Goal: Information Seeking & Learning: Check status

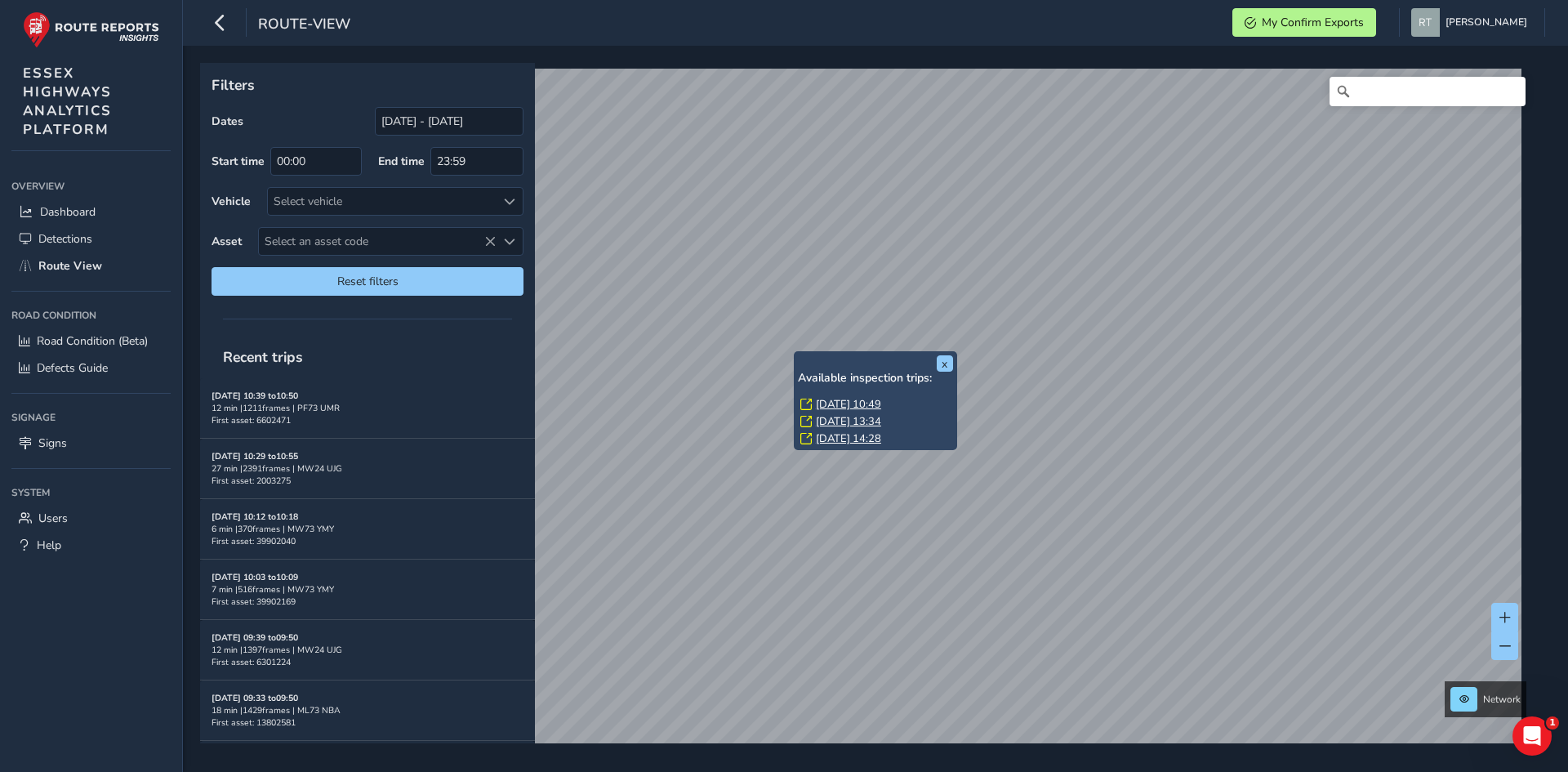
click at [848, 410] on link "Thu, 31 Jul, 10:49" at bounding box center [848, 404] width 65 height 15
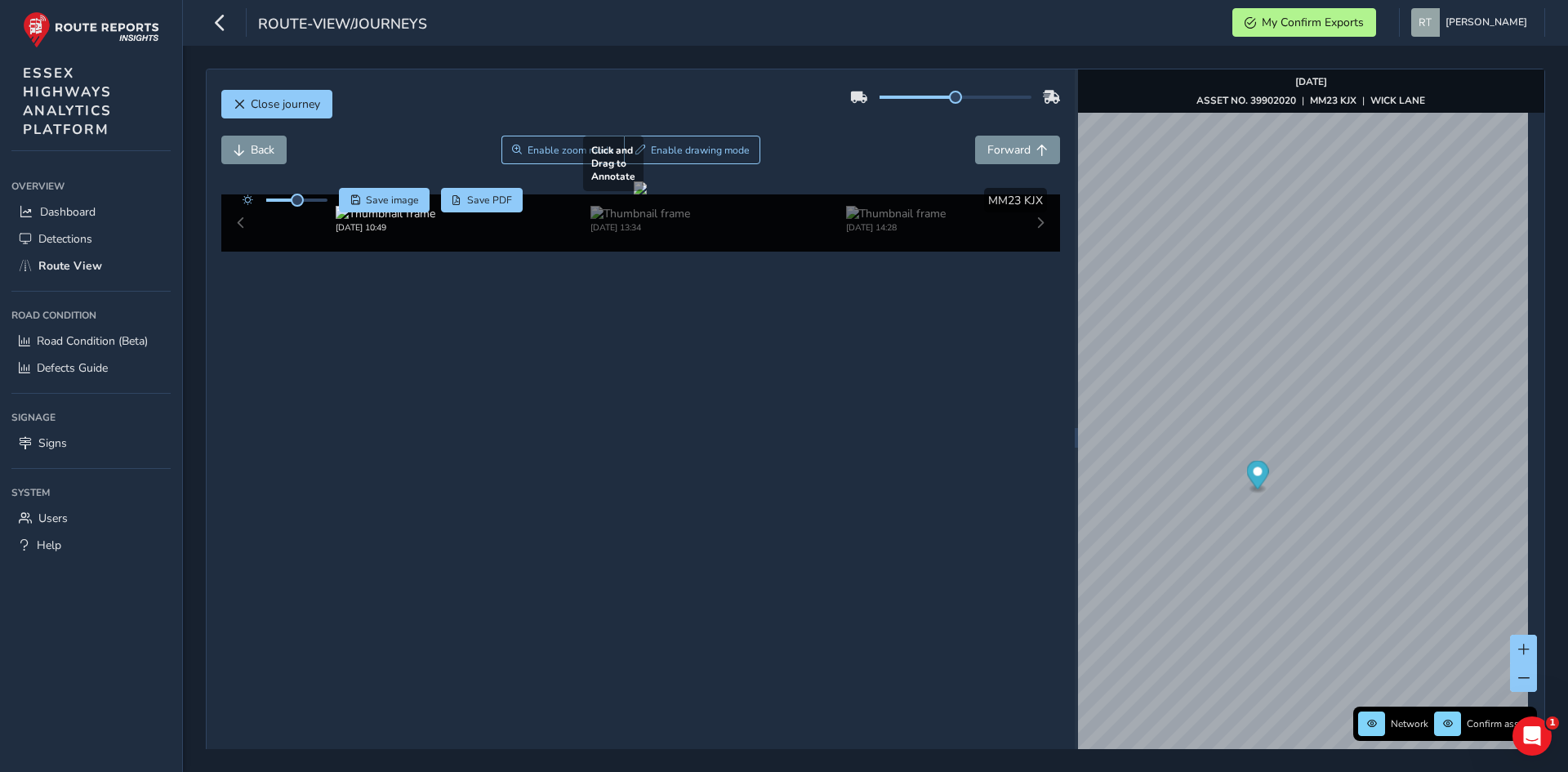
drag, startPoint x: 743, startPoint y: 338, endPoint x: 850, endPoint y: 327, distance: 107.6
click at [647, 194] on div at bounding box center [640, 187] width 13 height 13
click at [1246, 477] on icon "Map marker" at bounding box center [1257, 475] width 22 height 29
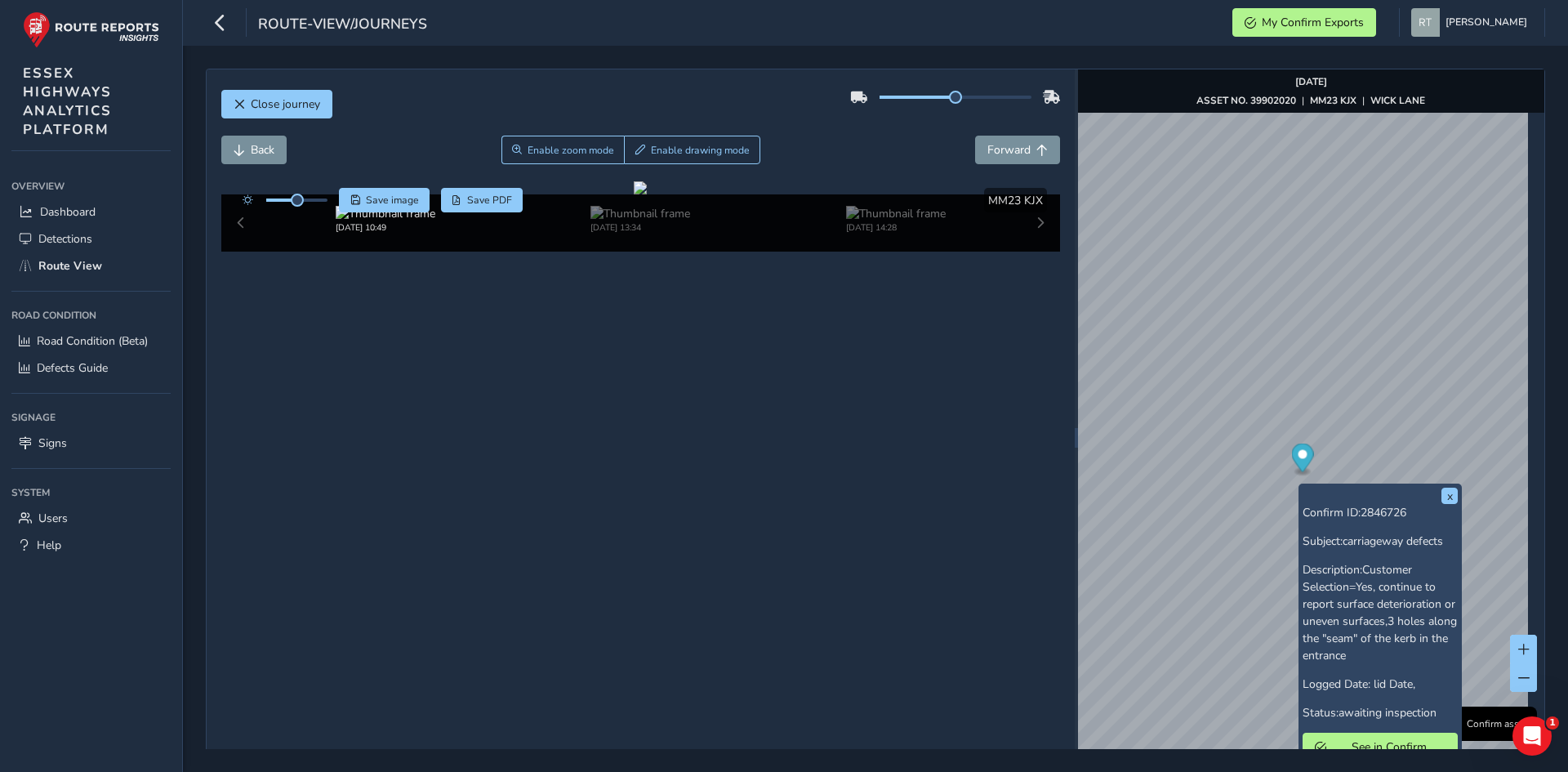
click at [1298, 456] on icon "Map marker" at bounding box center [1302, 457] width 22 height 29
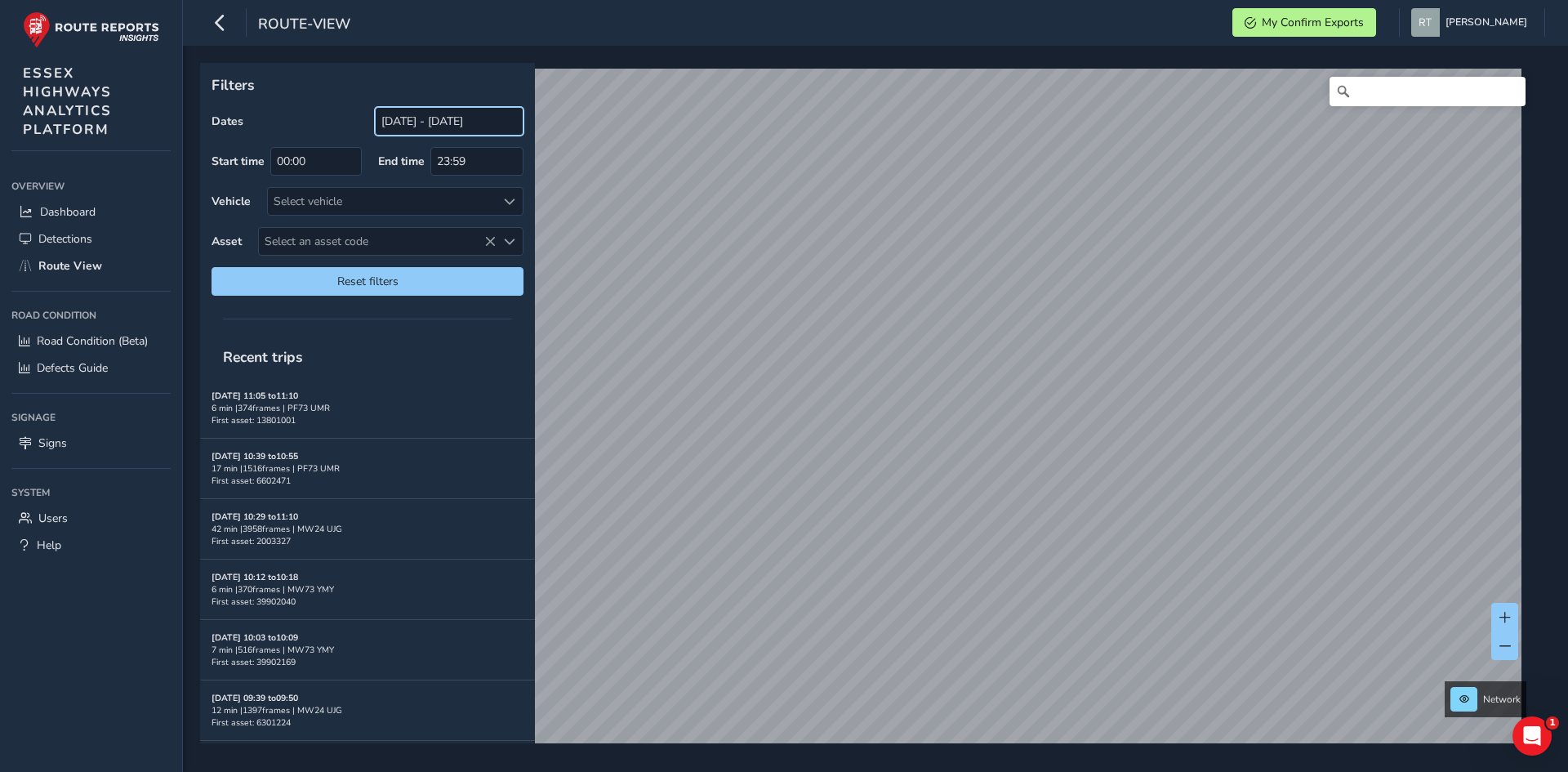
click at [424, 114] on input "[DATE] - [DATE]" at bounding box center [448, 121] width 149 height 29
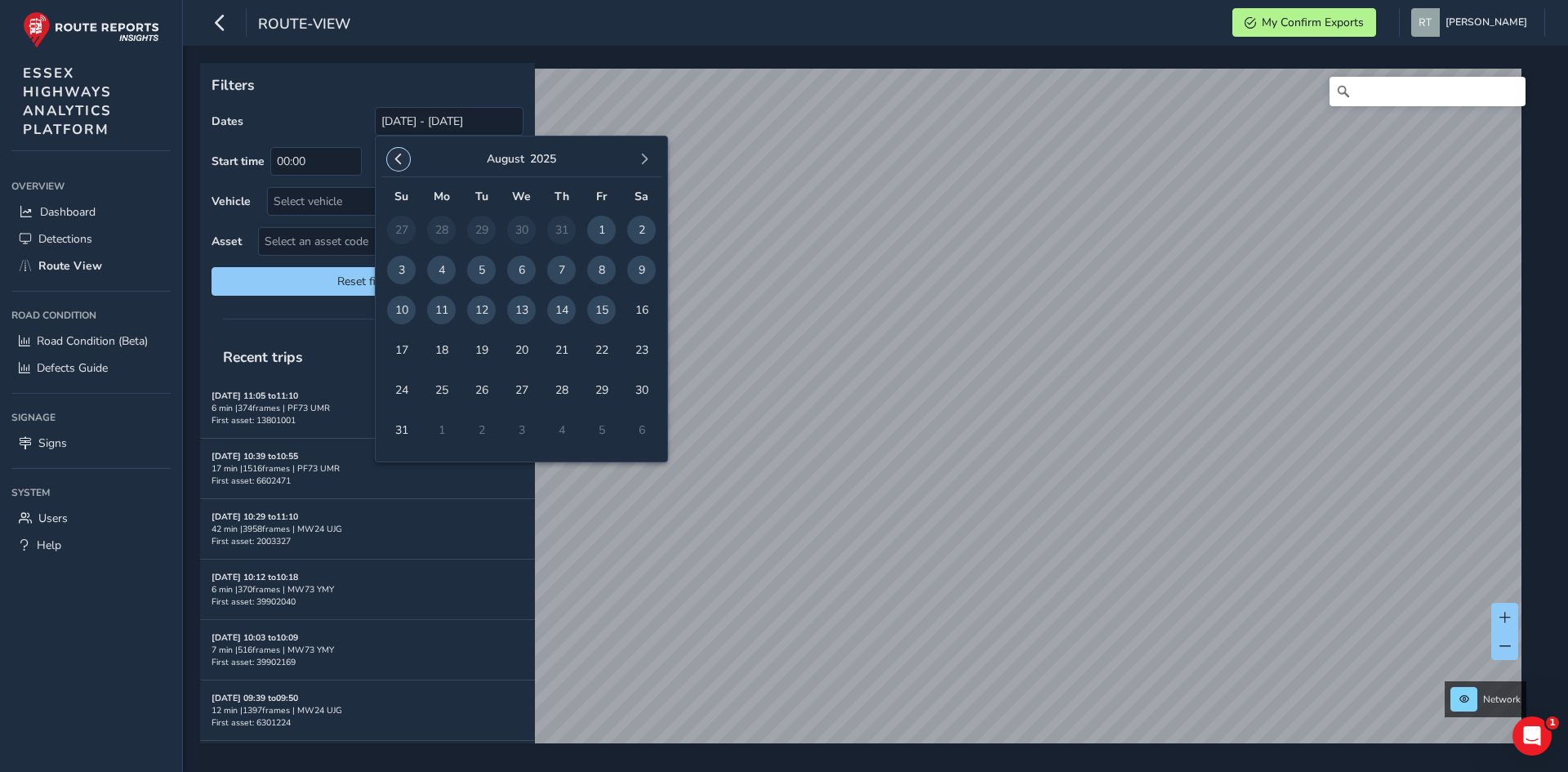
click at [396, 158] on span "button" at bounding box center [398, 159] width 11 height 11
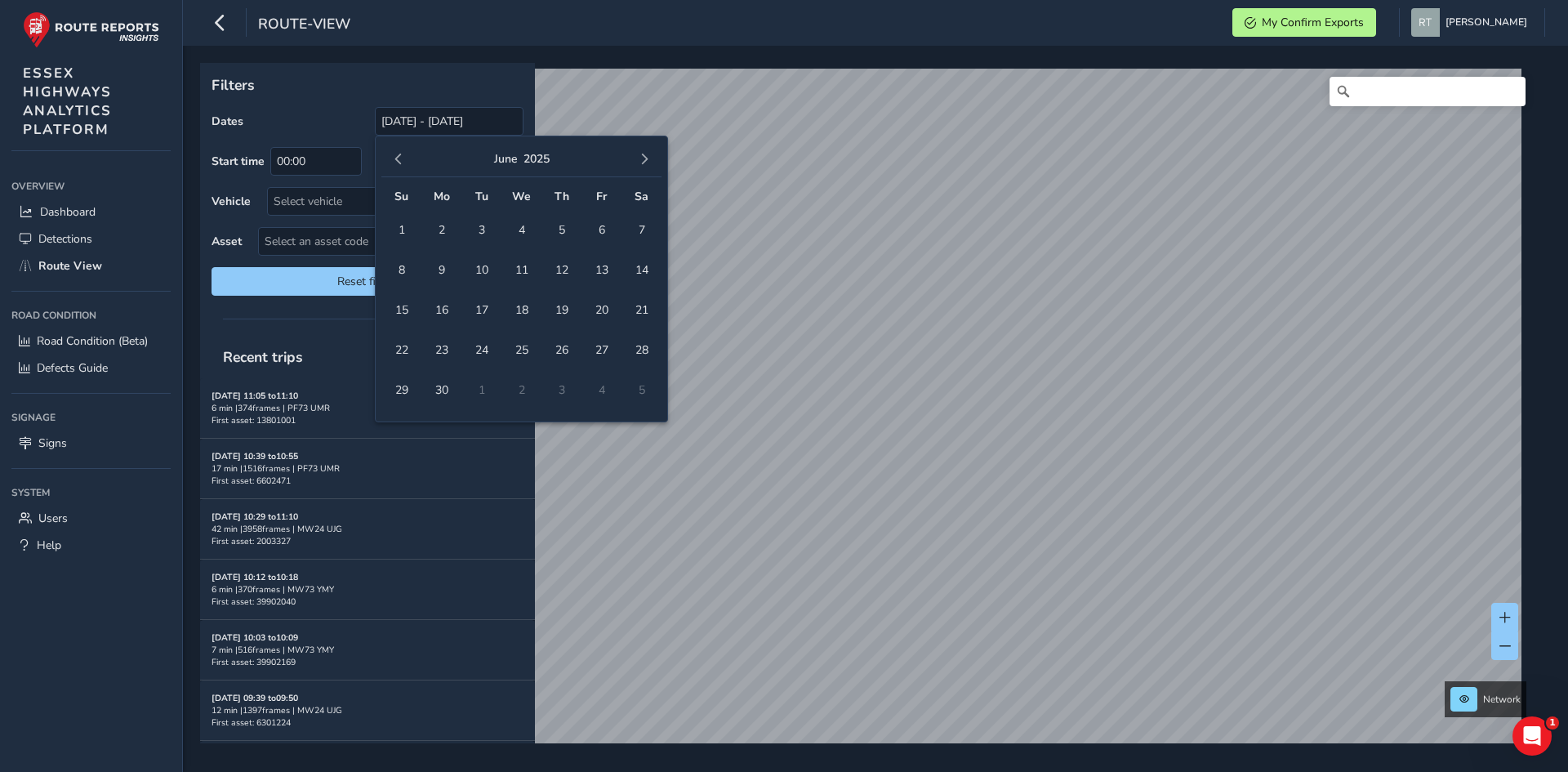
click at [396, 158] on span "button" at bounding box center [398, 159] width 11 height 11
click at [396, 159] on span "button" at bounding box center [398, 159] width 11 height 11
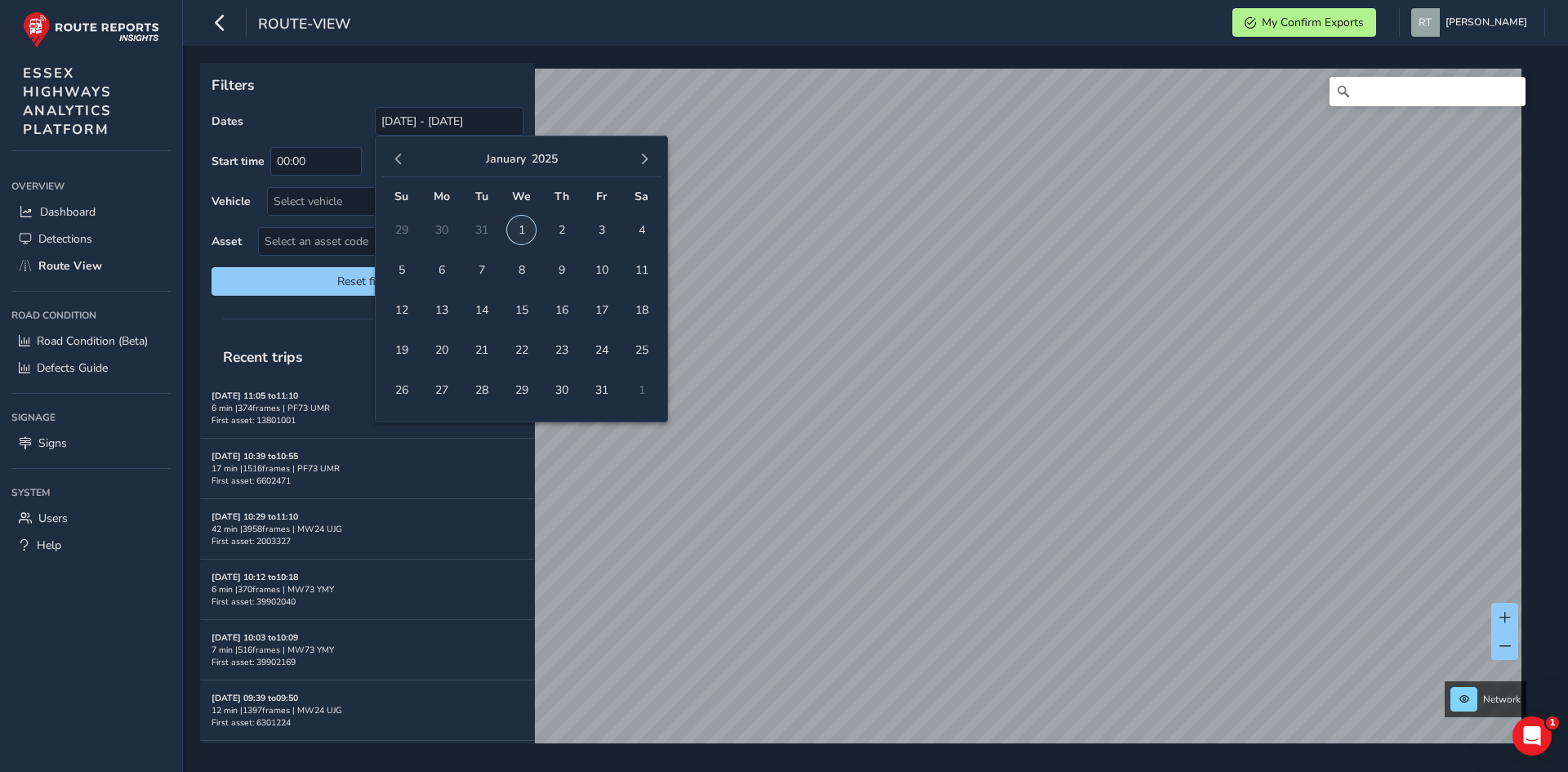
click at [521, 230] on span "1" at bounding box center [521, 229] width 29 height 29
click at [645, 164] on span "button" at bounding box center [644, 159] width 11 height 11
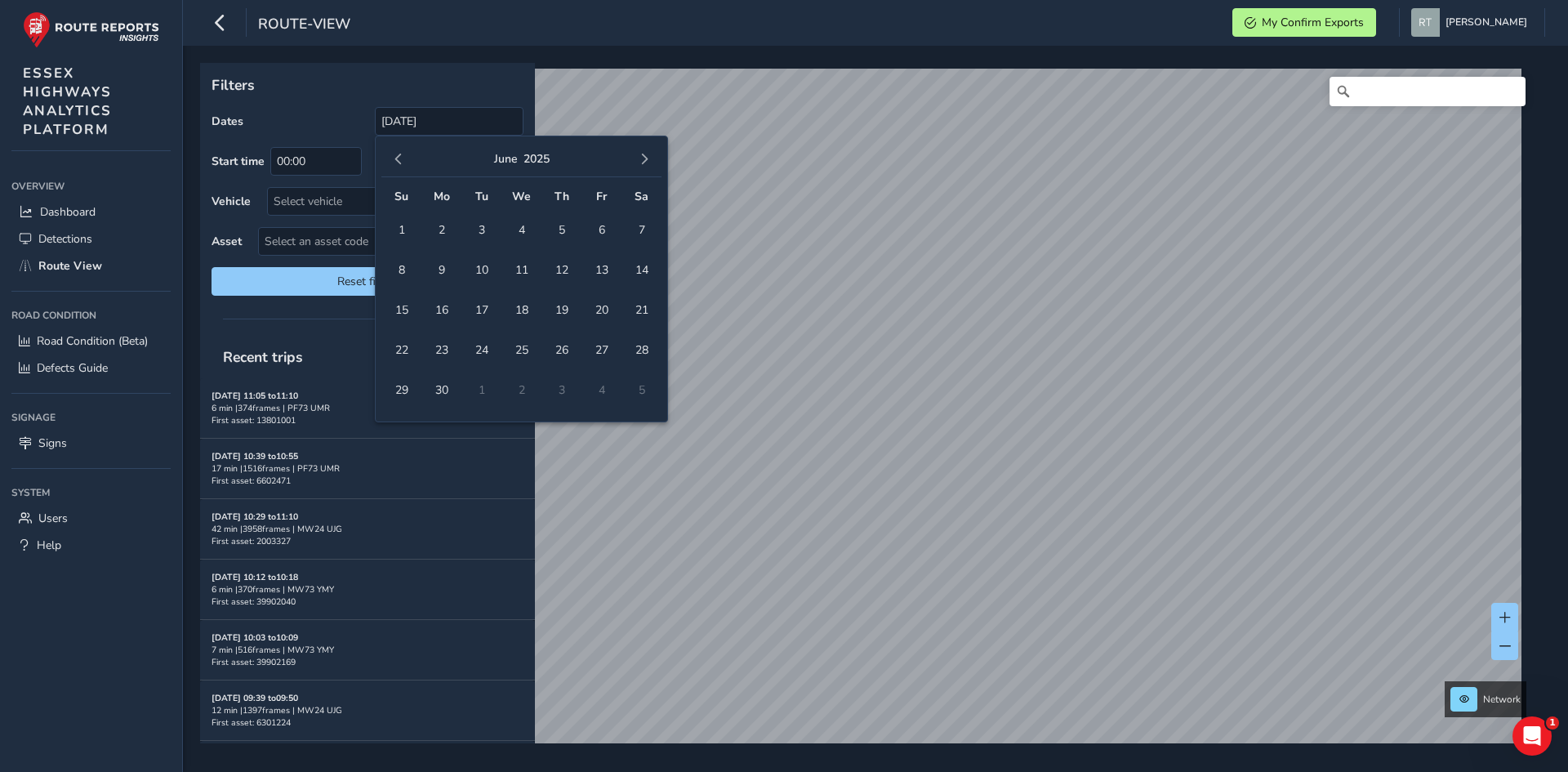
click at [645, 164] on span "button" at bounding box center [644, 159] width 11 height 11
click at [641, 270] on span "13" at bounding box center [642, 270] width 29 height 29
type input "01/01/2025 - 13/09/2025"
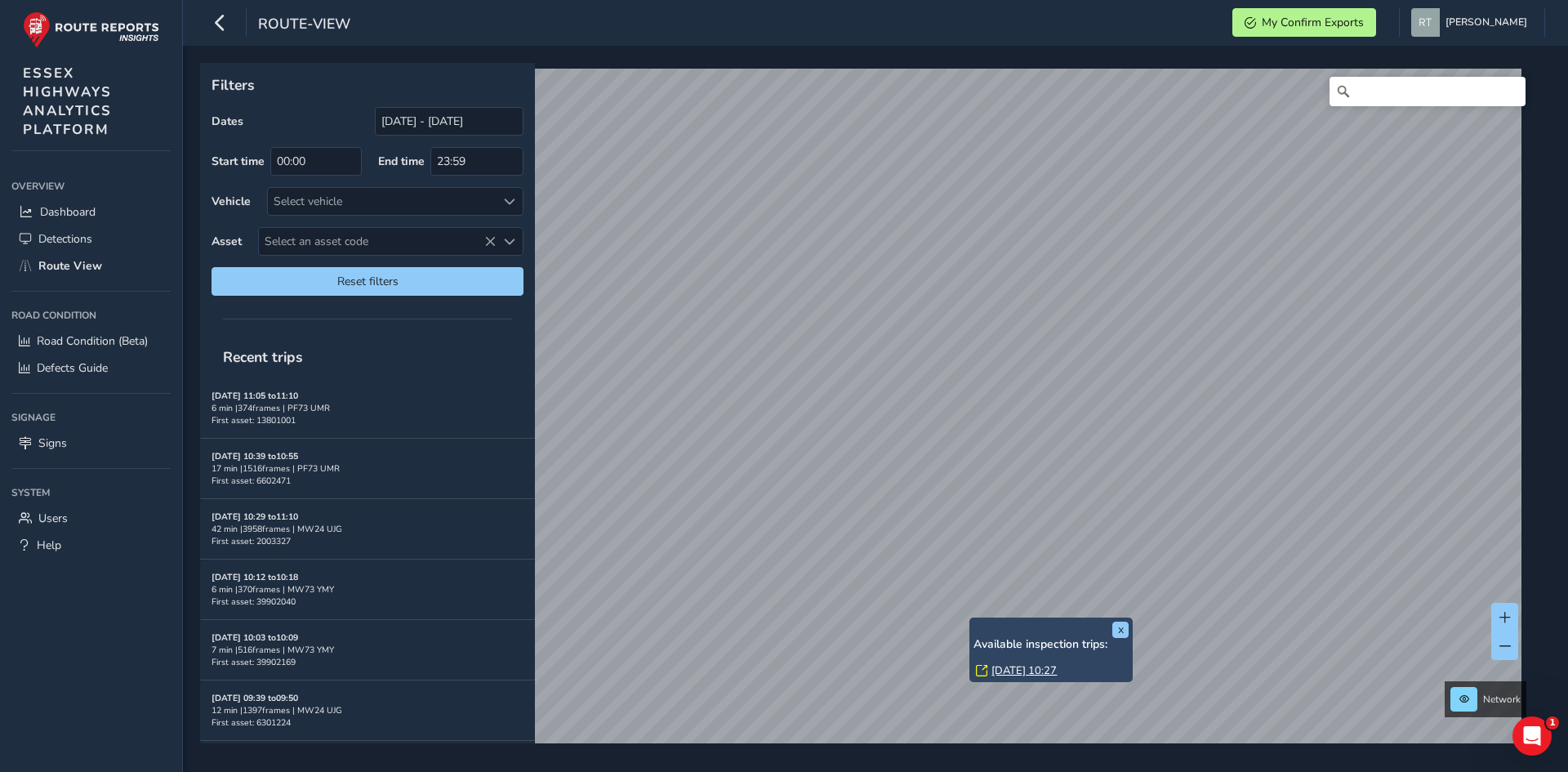
click at [1031, 668] on link "Mon, 2 Jun, 10:27" at bounding box center [1024, 670] width 65 height 15
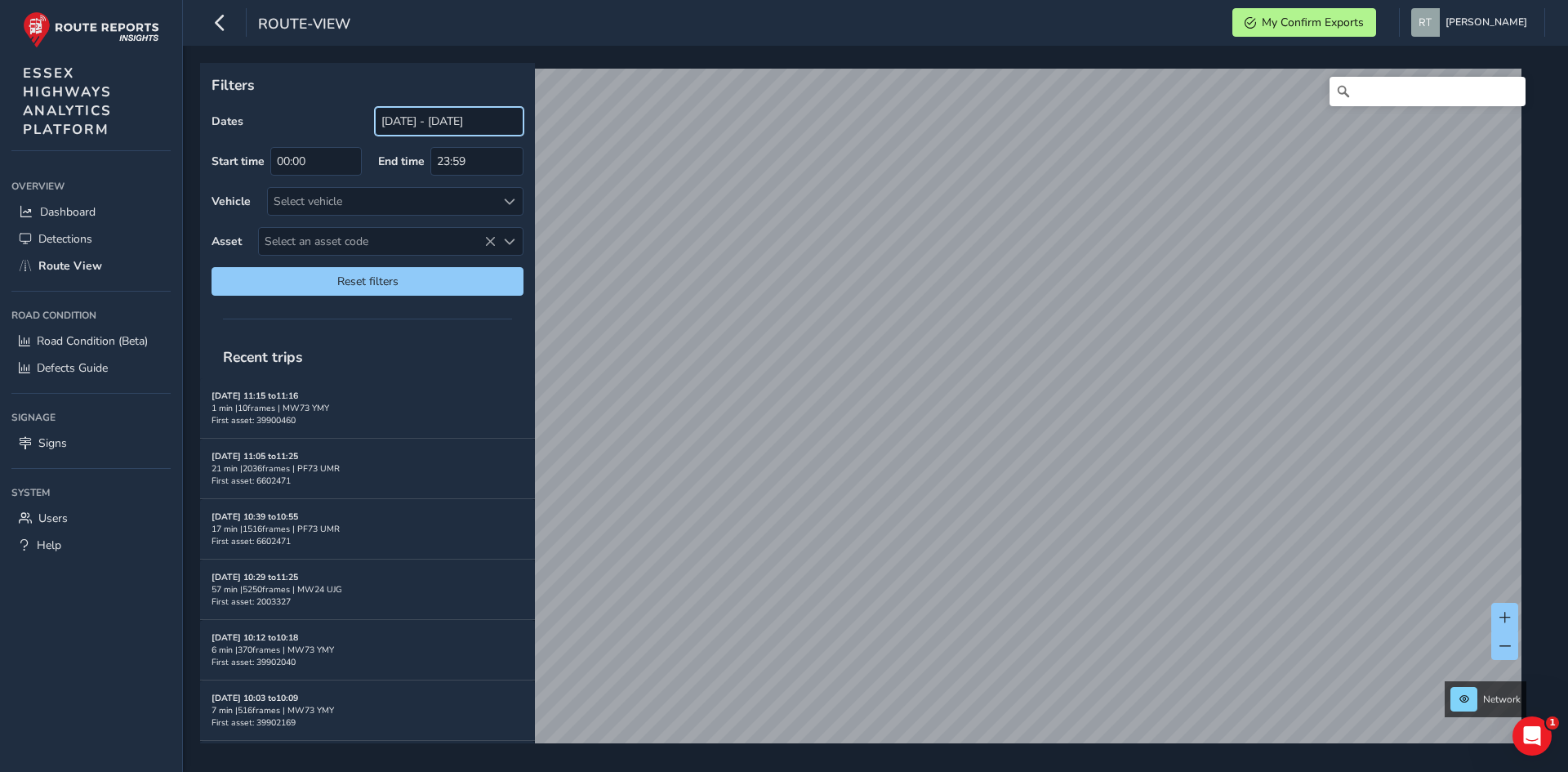
click at [460, 118] on input "[DATE] - [DATE]" at bounding box center [448, 121] width 149 height 29
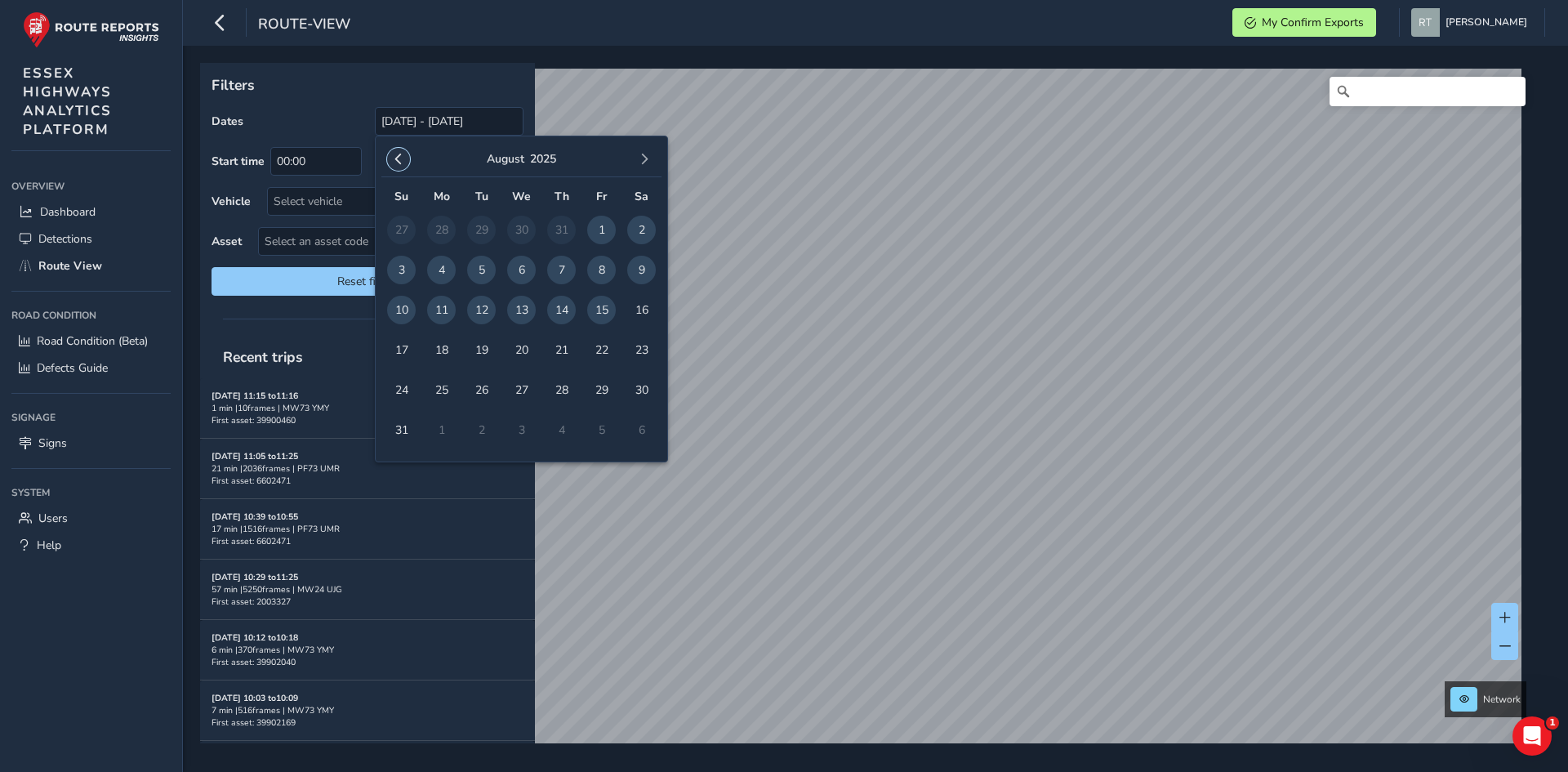
click at [396, 158] on span "button" at bounding box center [398, 159] width 11 height 11
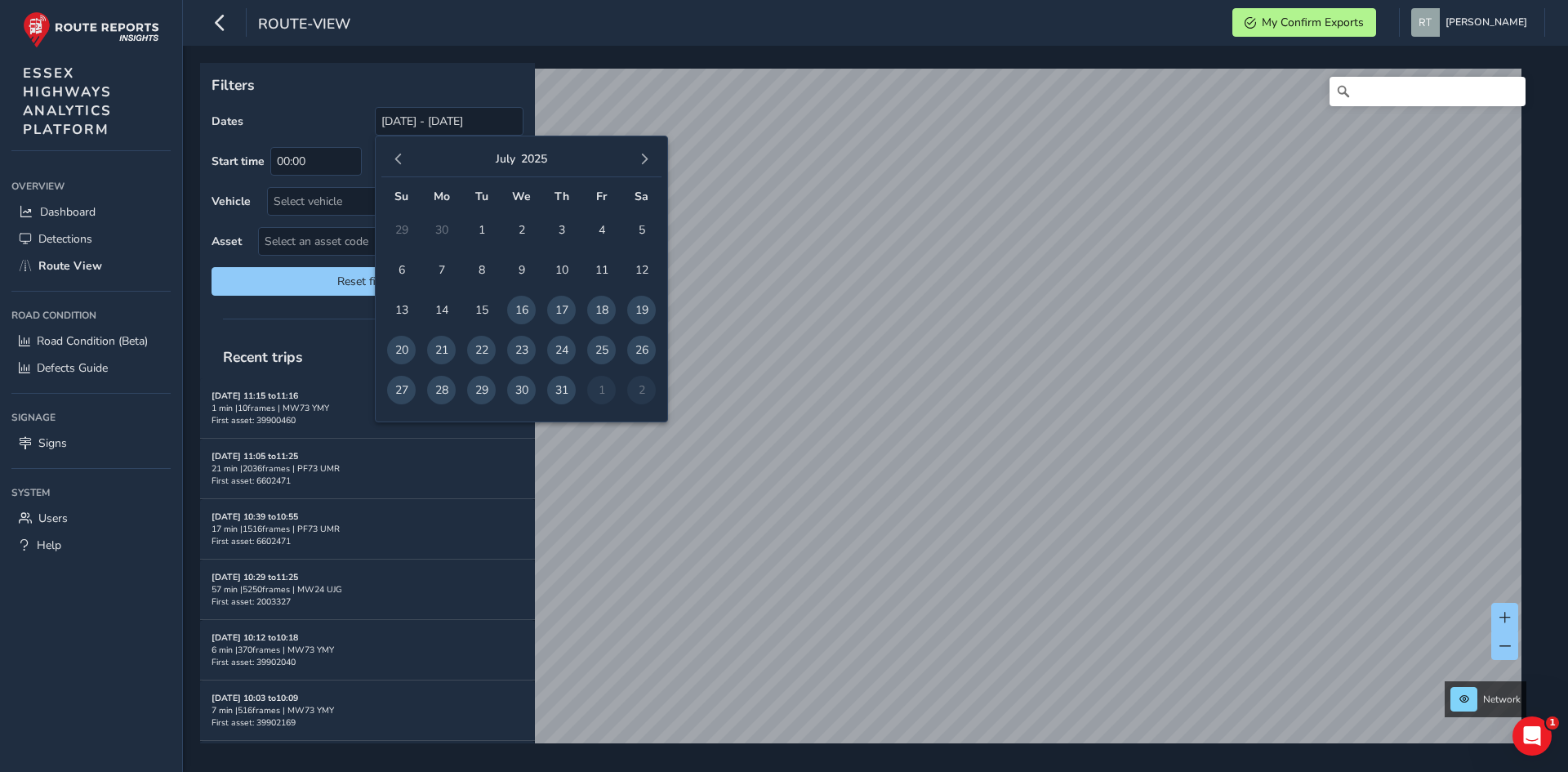
click at [396, 158] on span "button" at bounding box center [398, 159] width 11 height 11
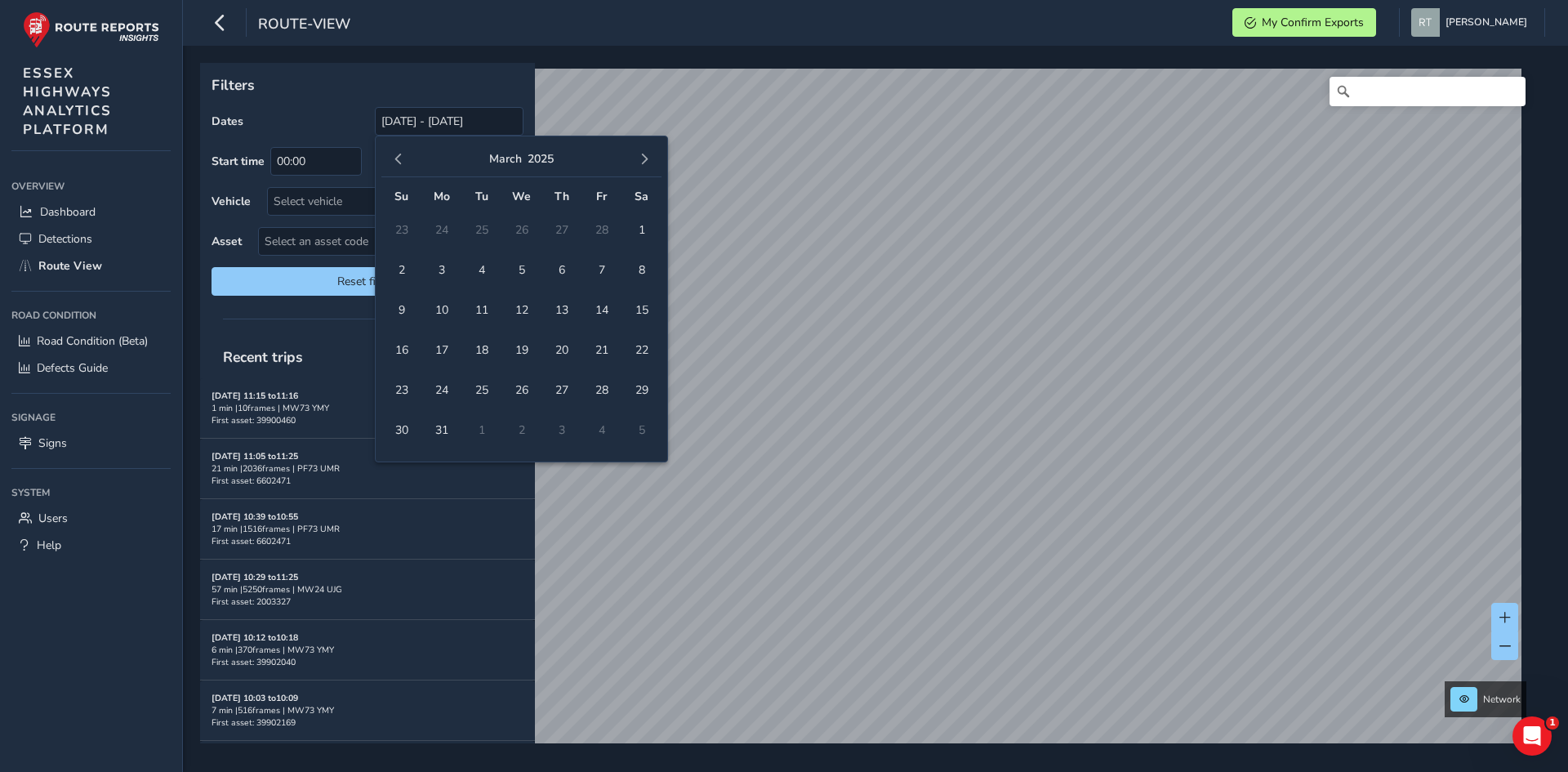
click at [396, 158] on span "button" at bounding box center [398, 159] width 11 height 11
click at [403, 233] on span "1" at bounding box center [401, 229] width 29 height 29
click at [652, 156] on button "button" at bounding box center [644, 159] width 23 height 23
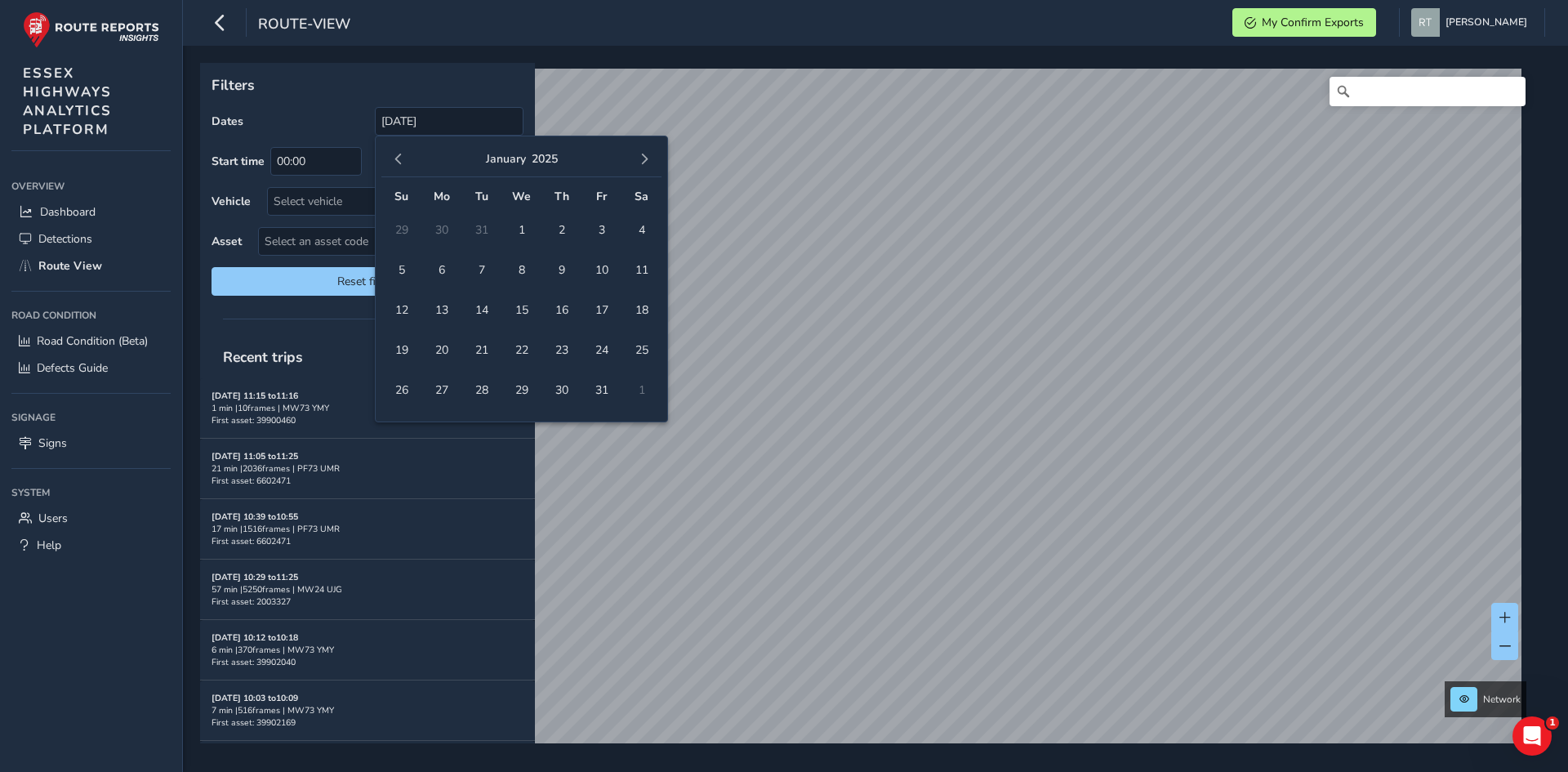
click at [652, 156] on button "button" at bounding box center [644, 159] width 23 height 23
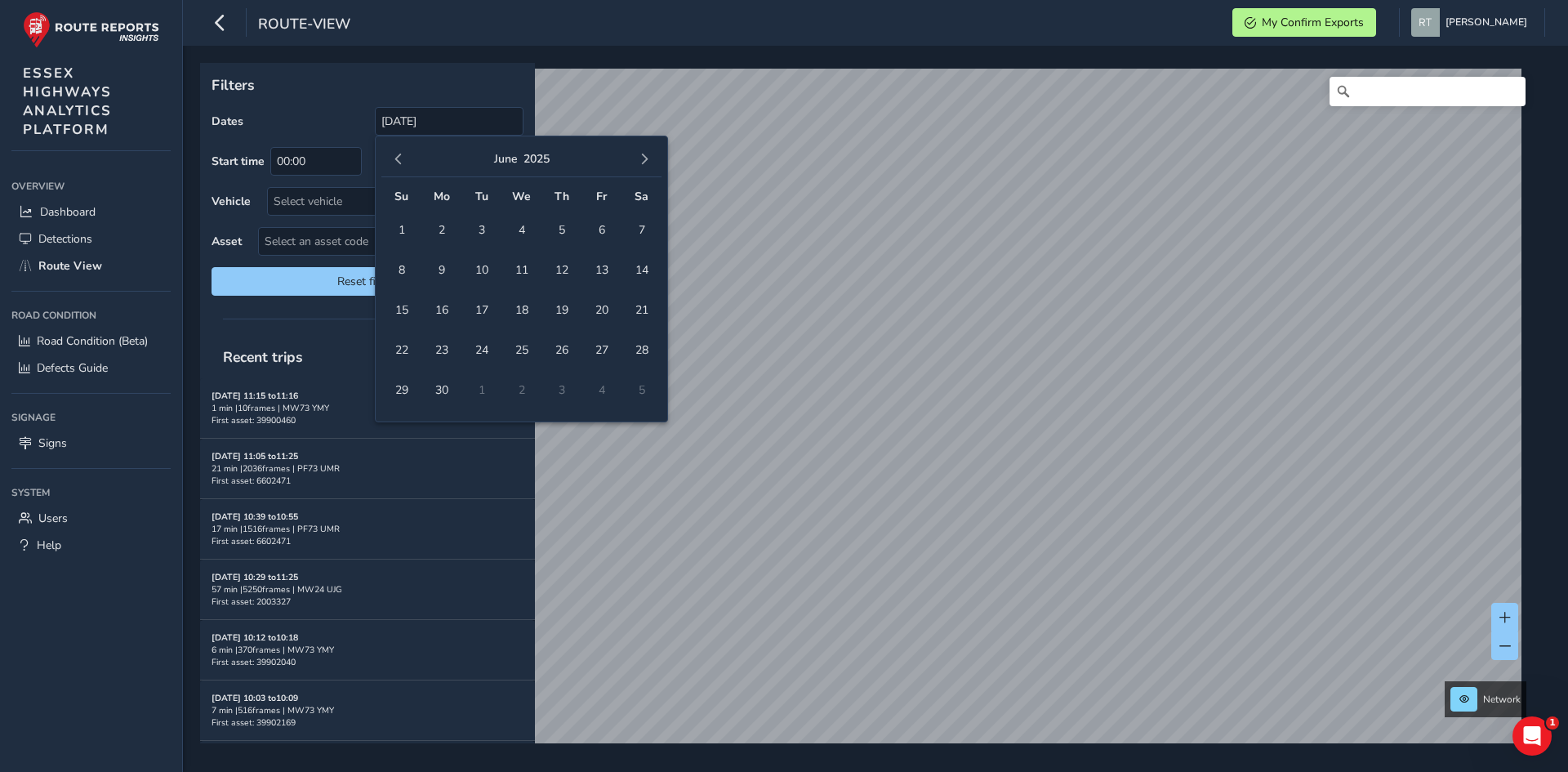
click at [652, 156] on button "button" at bounding box center [644, 159] width 23 height 23
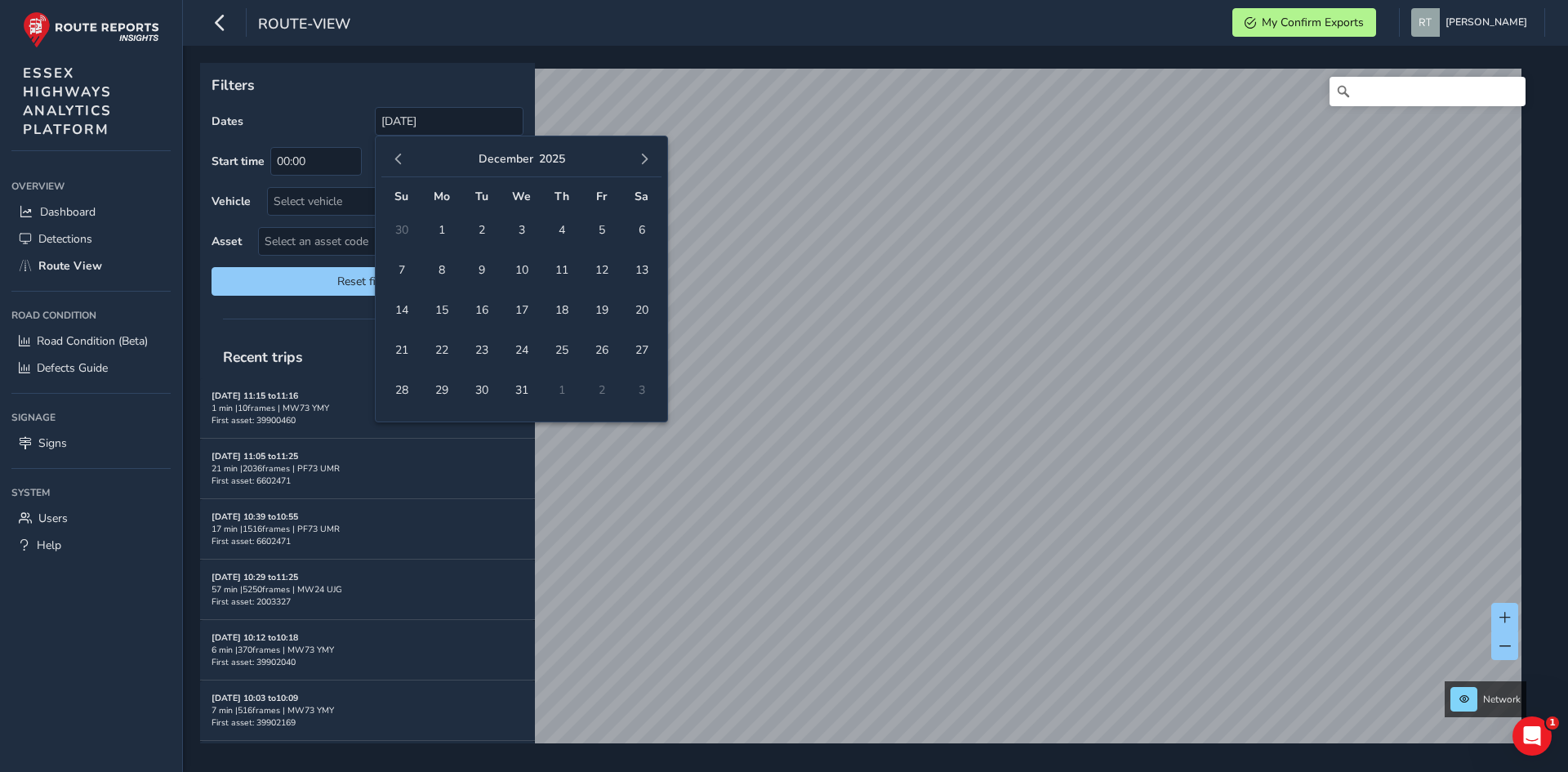
click at [652, 156] on button "button" at bounding box center [644, 159] width 23 height 23
click at [397, 162] on span "button" at bounding box center [398, 159] width 11 height 11
click at [391, 167] on button "button" at bounding box center [398, 159] width 23 height 23
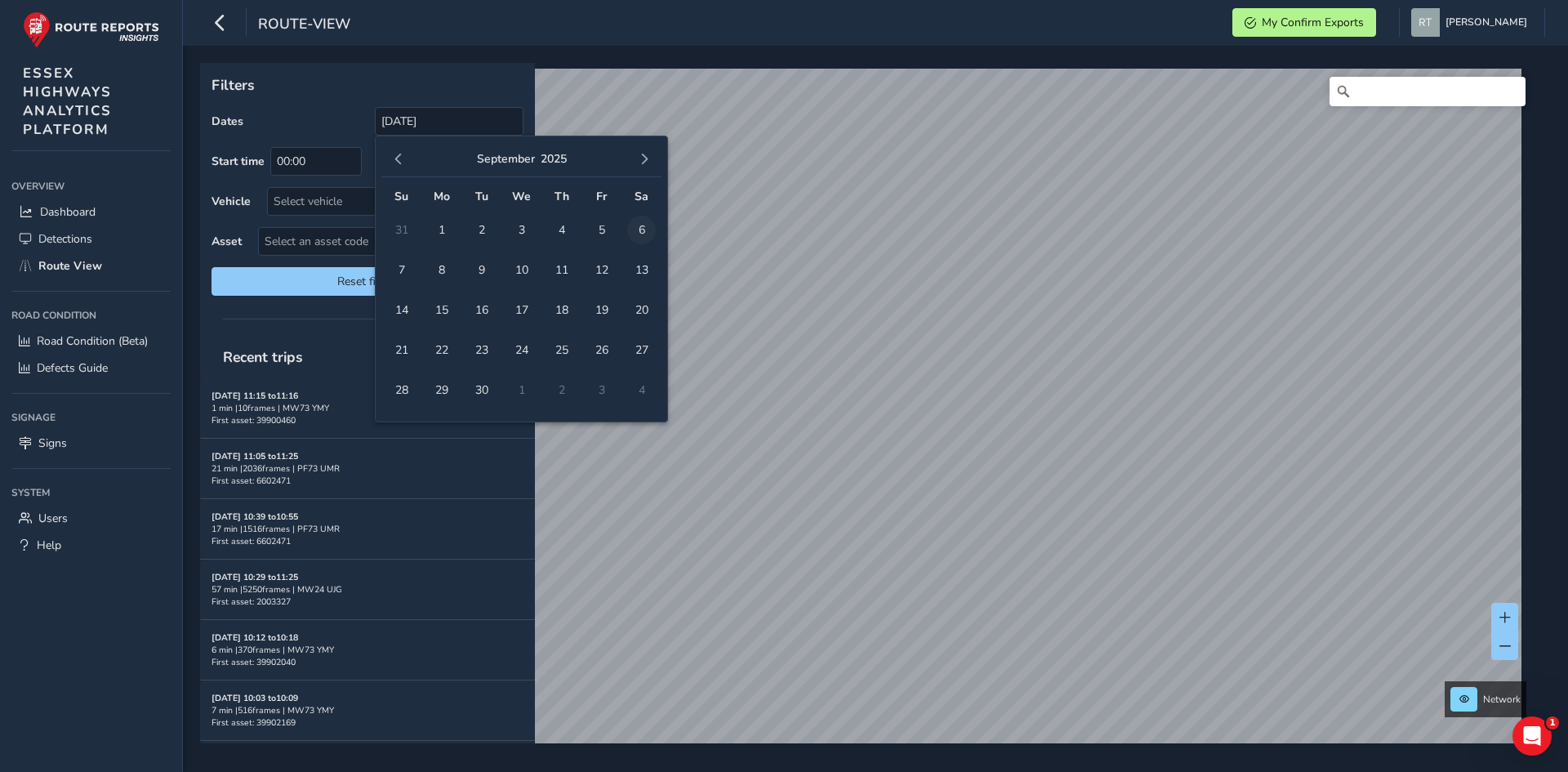
click at [646, 229] on span "6" at bounding box center [642, 229] width 29 height 29
type input "01/12/2024 - 06/09/2025"
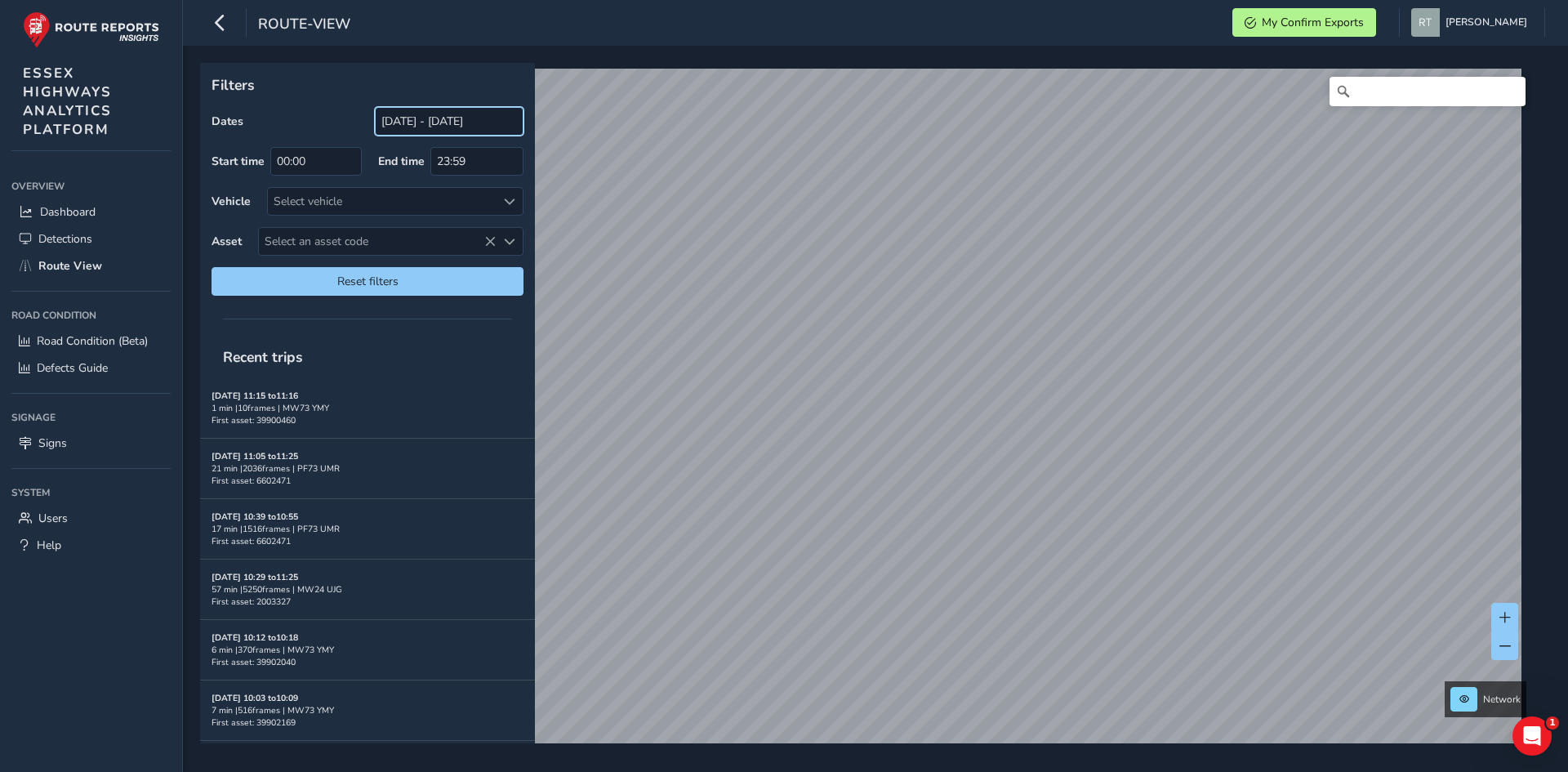
click at [393, 119] on input "[DATE] - [DATE]" at bounding box center [448, 121] width 149 height 29
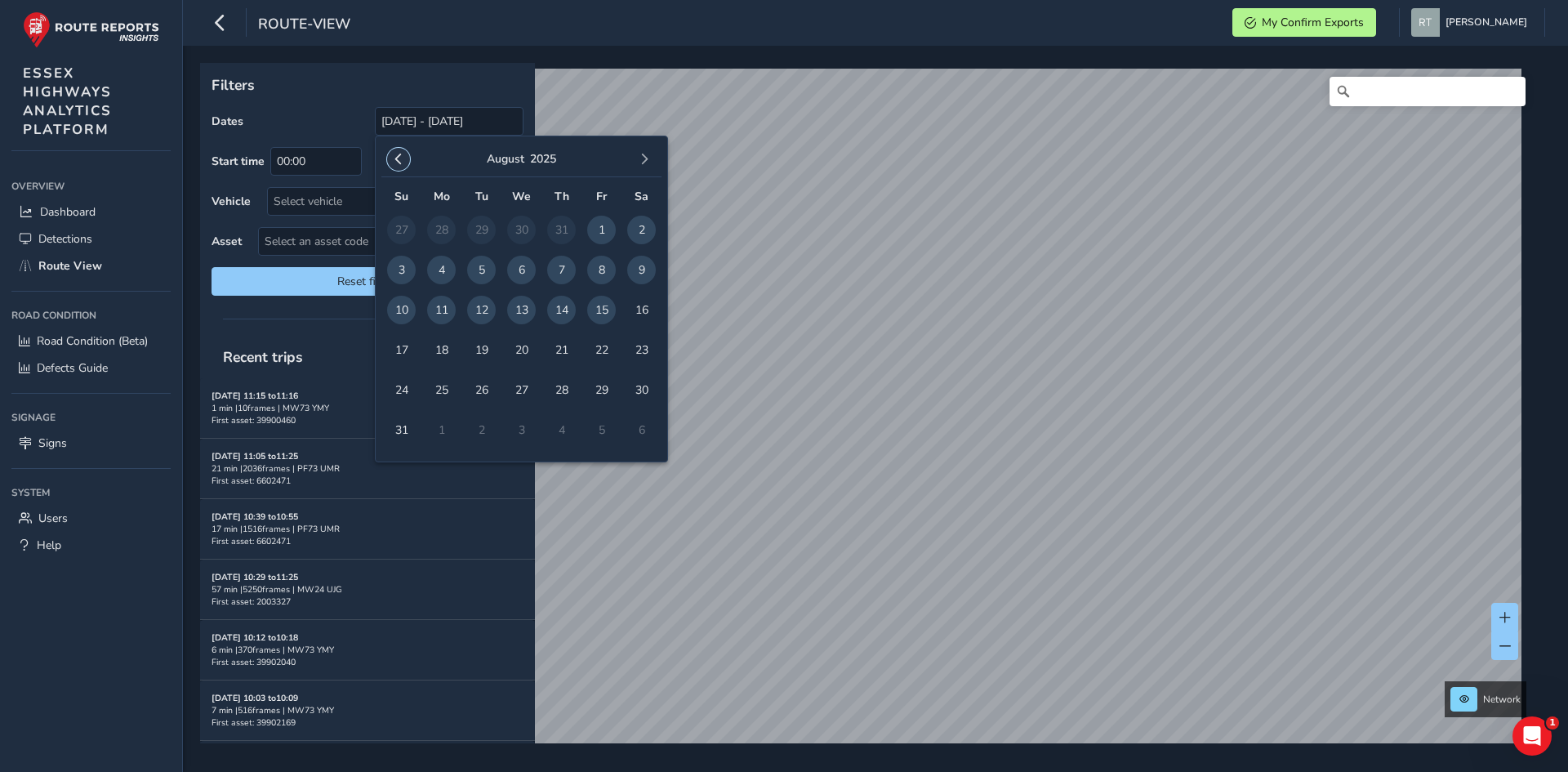
click at [398, 166] on button "button" at bounding box center [398, 159] width 23 height 23
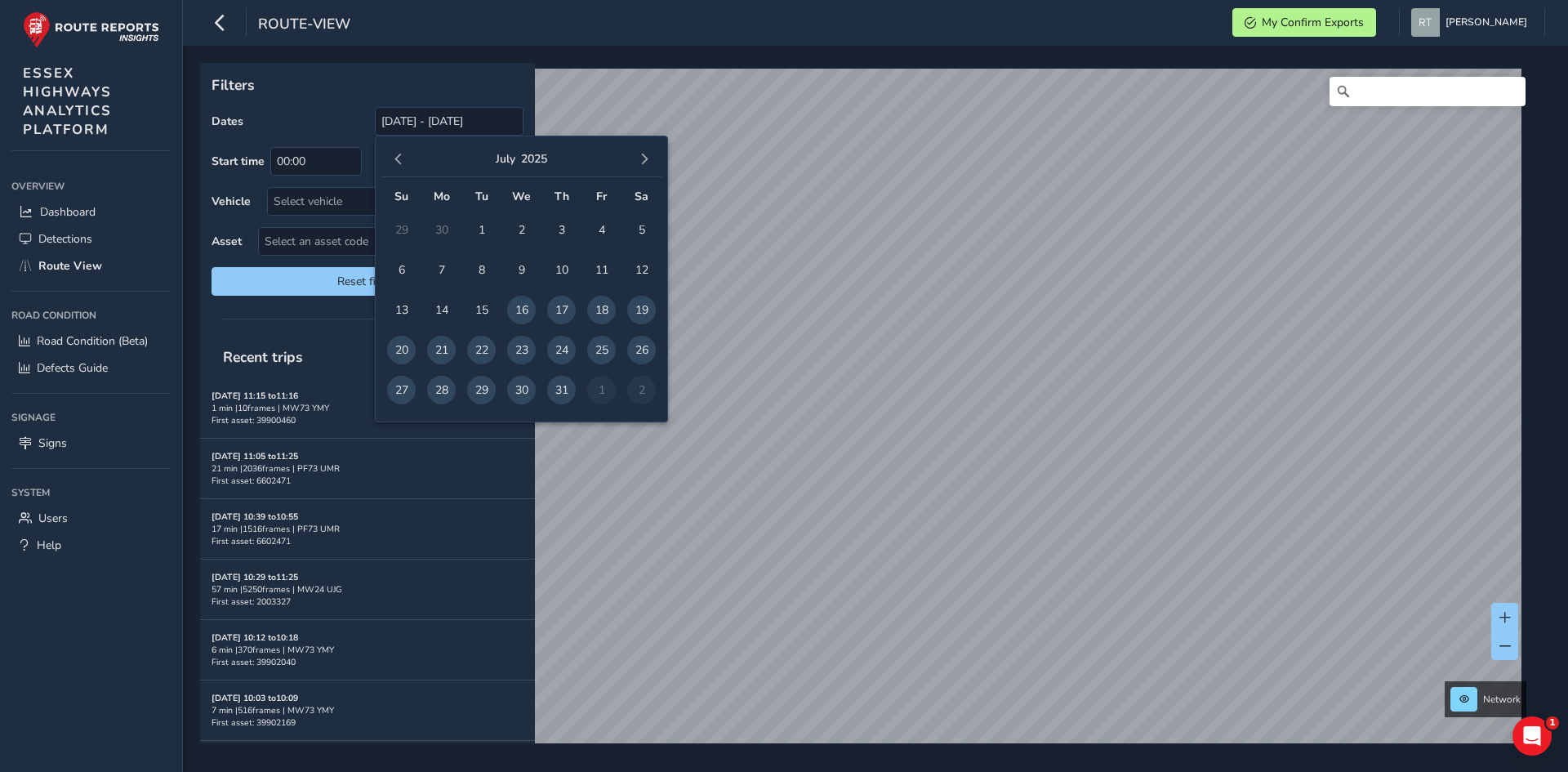
click at [398, 166] on button "button" at bounding box center [398, 159] width 23 height 23
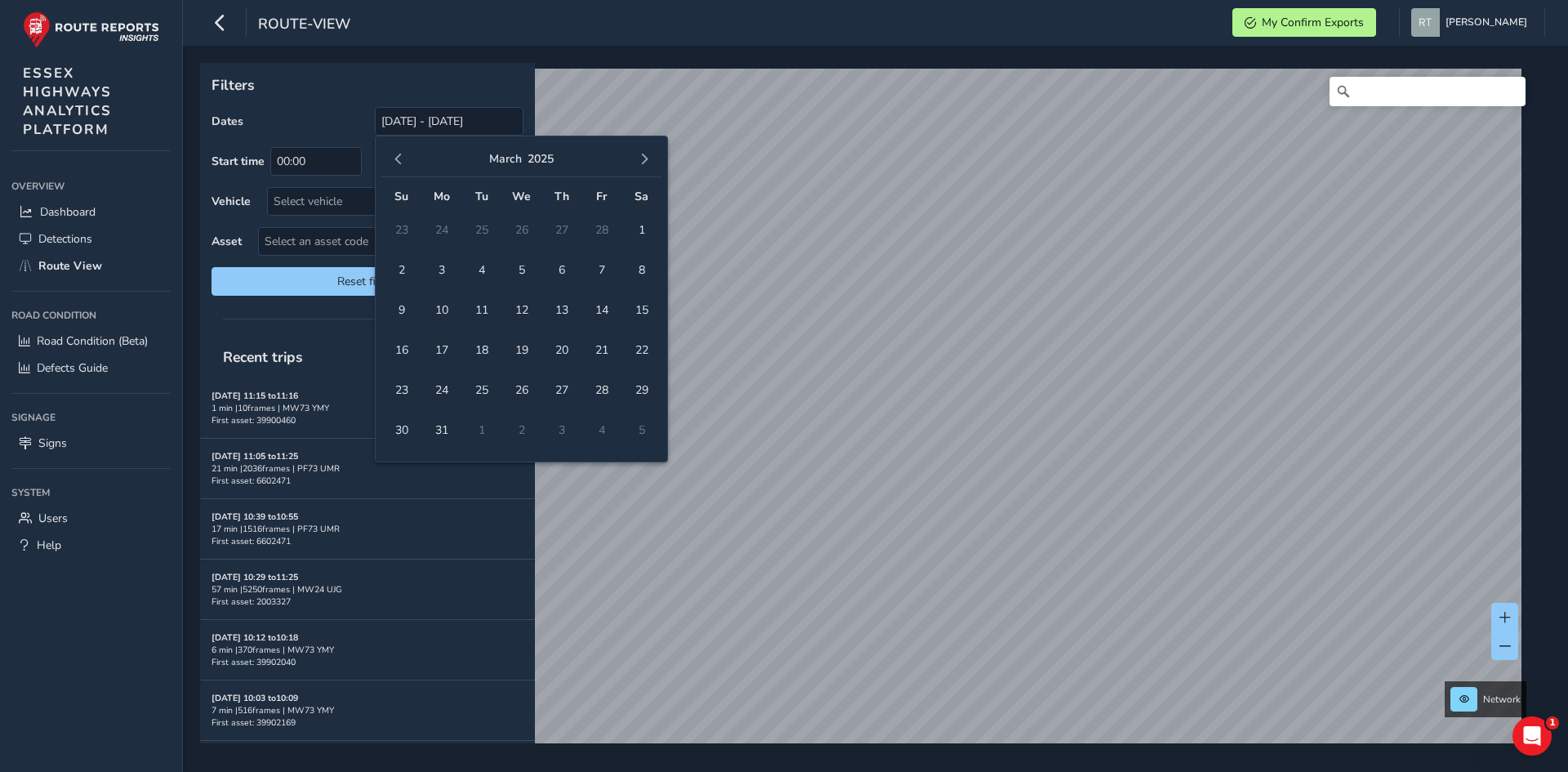
click at [398, 166] on button "button" at bounding box center [398, 159] width 23 height 23
click at [512, 233] on span "1" at bounding box center [521, 229] width 29 height 29
click at [641, 161] on span "button" at bounding box center [644, 159] width 11 height 11
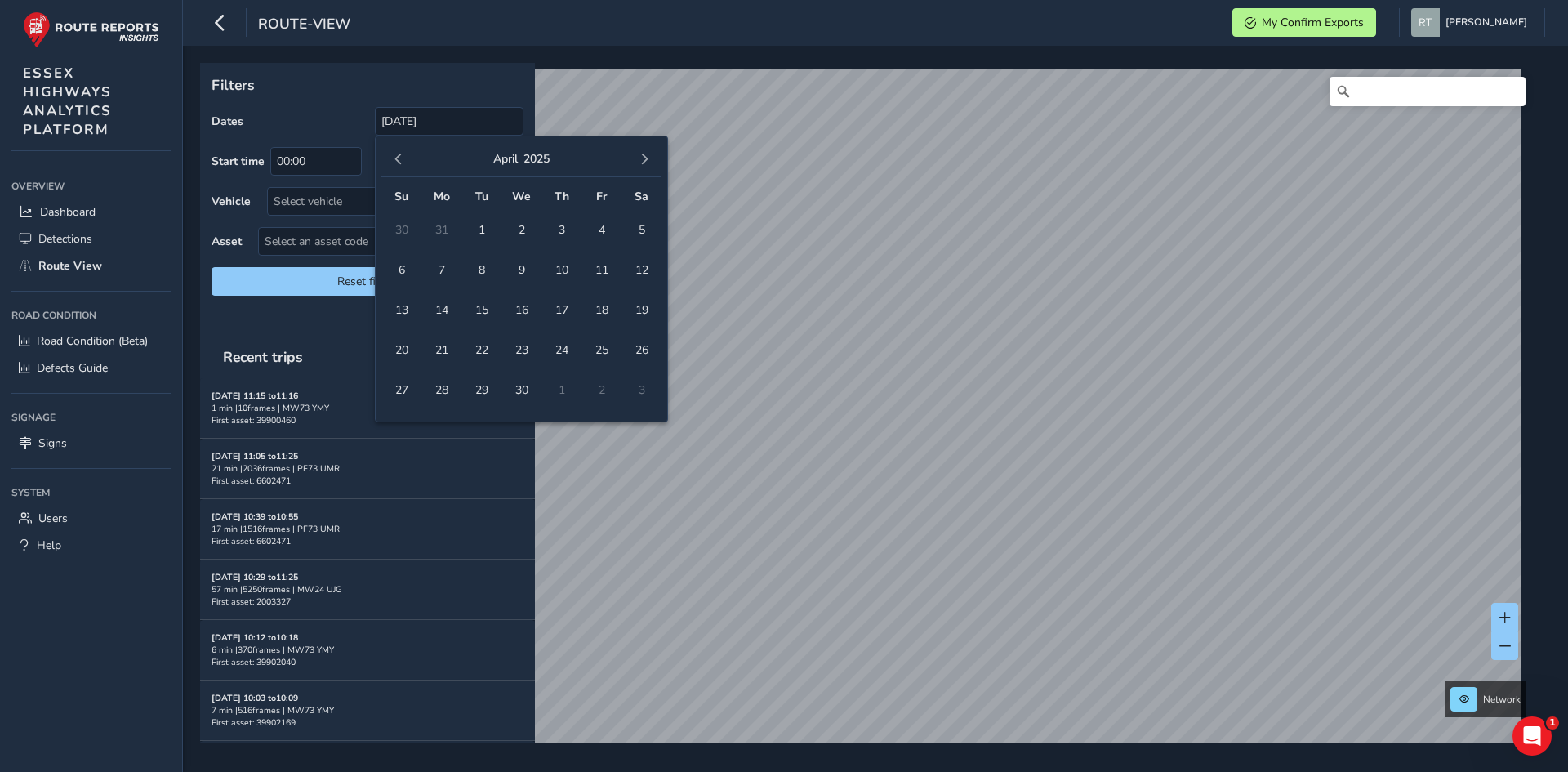
click at [641, 161] on span "button" at bounding box center [644, 159] width 11 height 11
click at [650, 354] on span "23" at bounding box center [642, 350] width 29 height 29
type input "01/01/2025 - 23/08/2025"
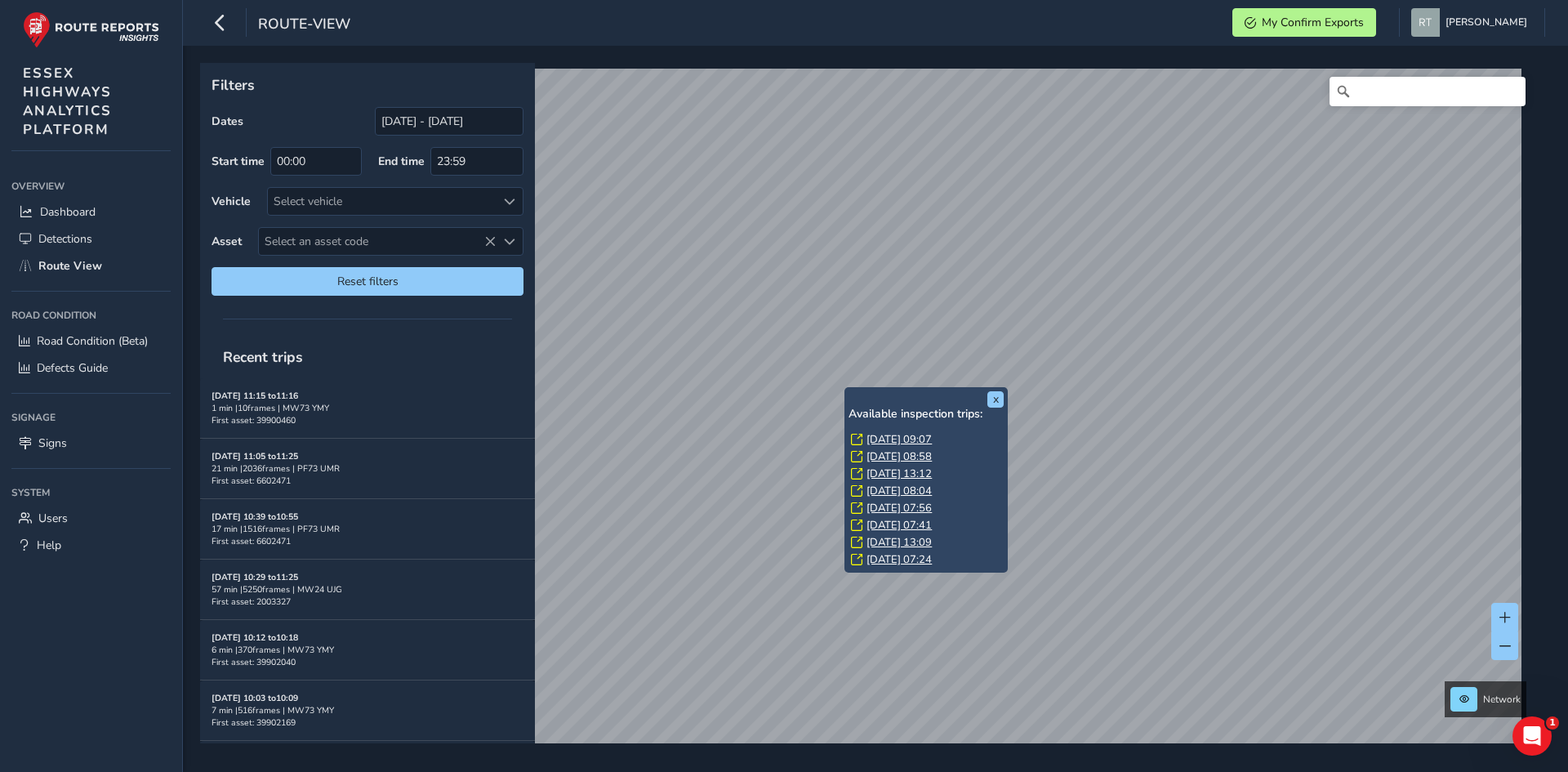
click at [892, 441] on link "Thu, 10 Apr, 09:07" at bounding box center [899, 439] width 65 height 15
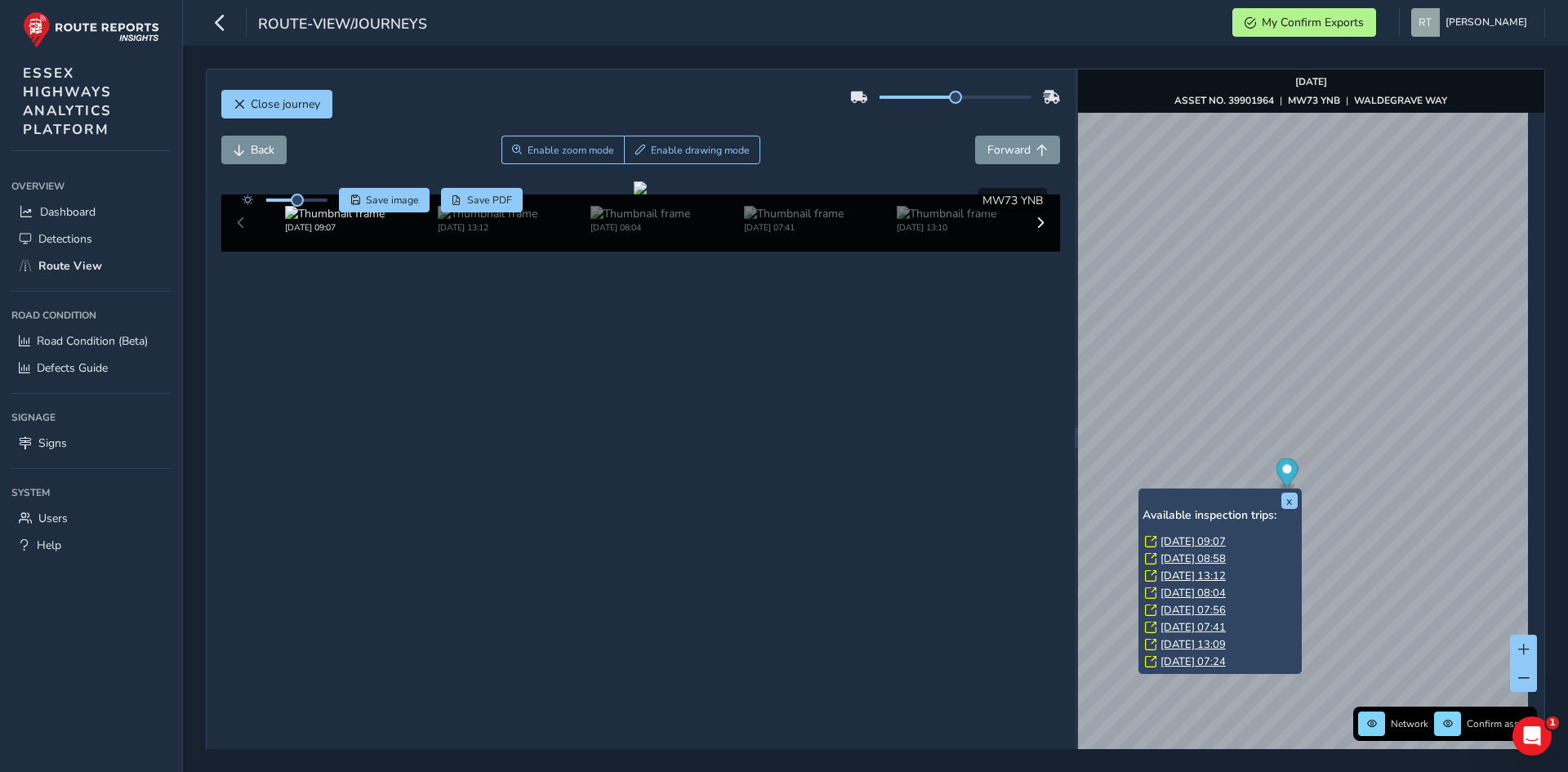
click at [1138, 492] on div "x Available inspection trips: Thu, 10 Apr, 09:07 Thu, 10 Apr, 08:58 Mon, 7 Apr,…" at bounding box center [1220, 581] width 163 height 186
click at [1173, 538] on link "Thu, 10 Apr, 09:07" at bounding box center [1193, 542] width 65 height 15
click at [1169, 538] on link "Thu, 10 Apr, 09:07" at bounding box center [1193, 542] width 65 height 15
click at [1178, 545] on link "Thu, 10 Apr, 09:07" at bounding box center [1193, 542] width 65 height 15
click at [1180, 543] on link "Thu, 10 Apr, 09:07" at bounding box center [1193, 542] width 65 height 15
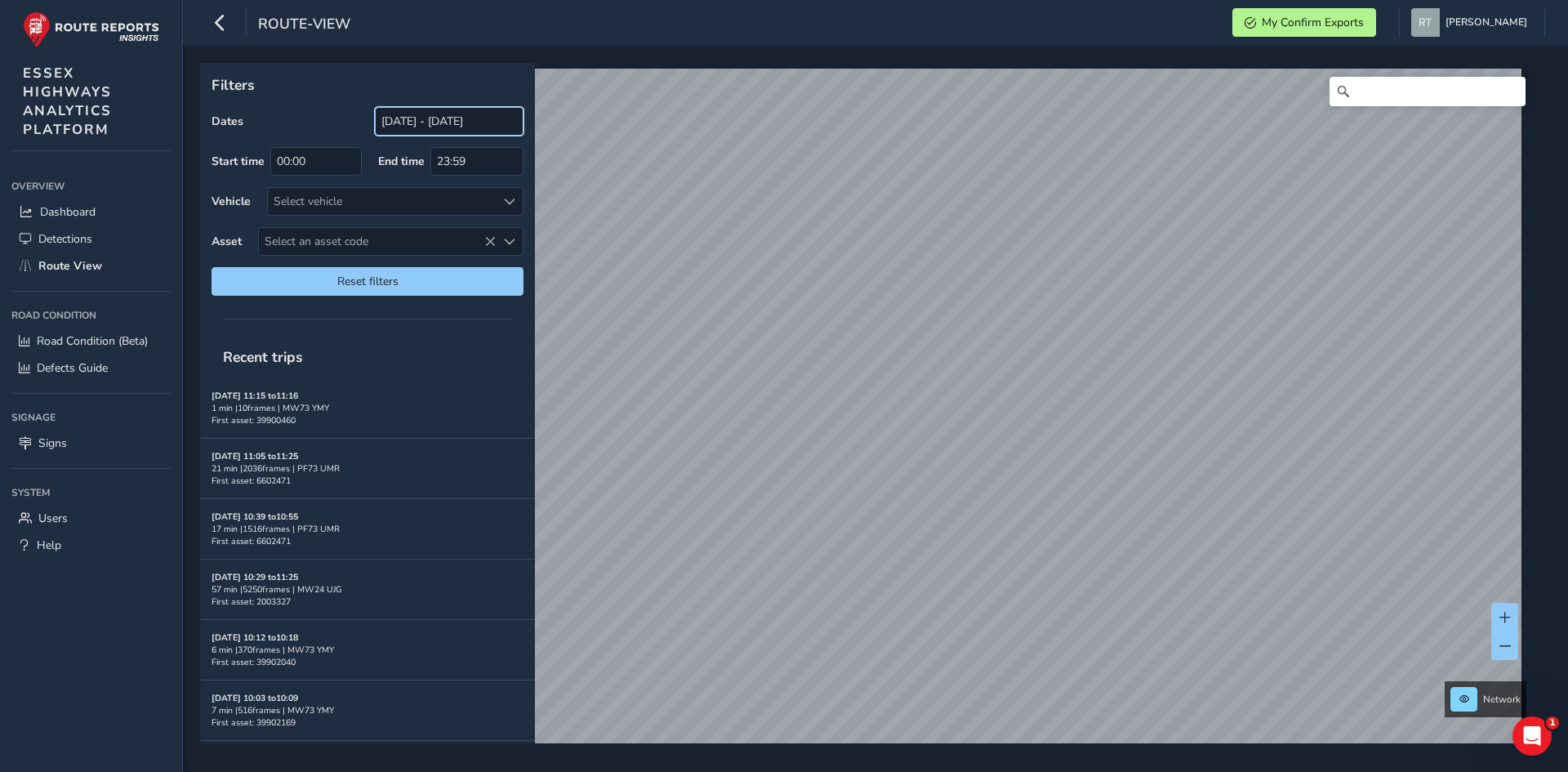
click at [443, 124] on input "[DATE] - [DATE]" at bounding box center [448, 121] width 149 height 29
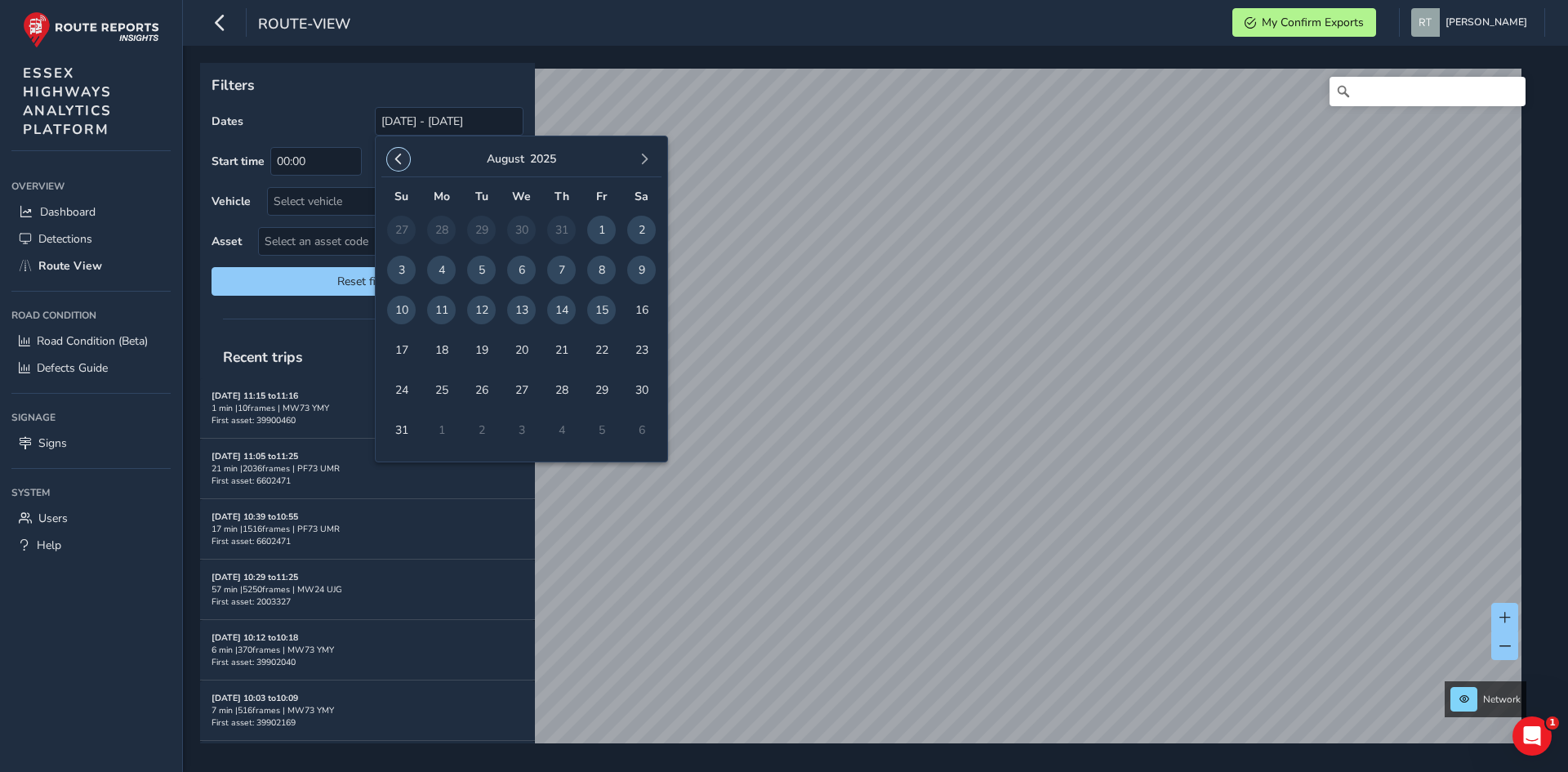
click at [404, 167] on button "button" at bounding box center [398, 159] width 23 height 23
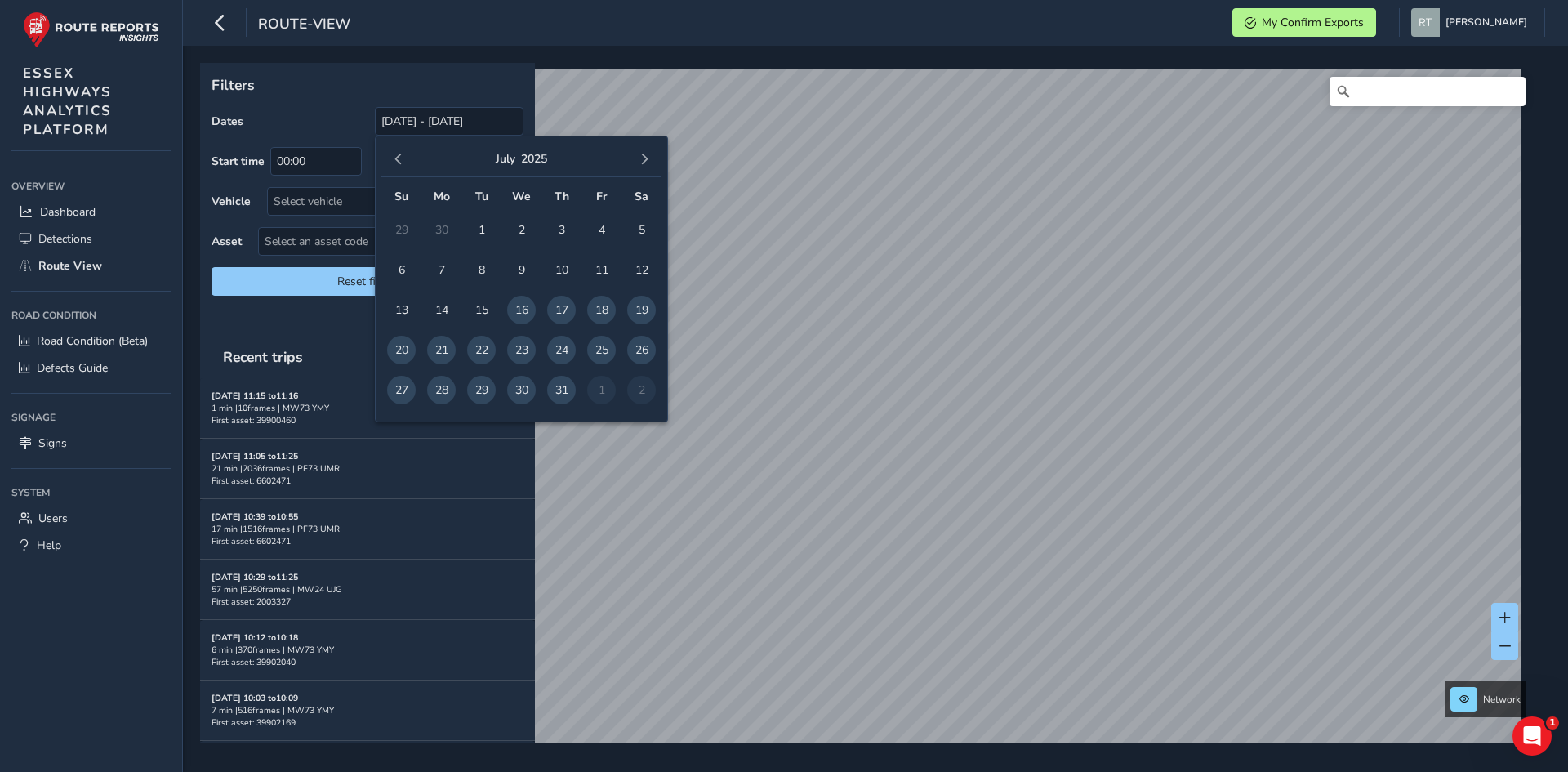
click at [404, 167] on button "button" at bounding box center [398, 159] width 23 height 23
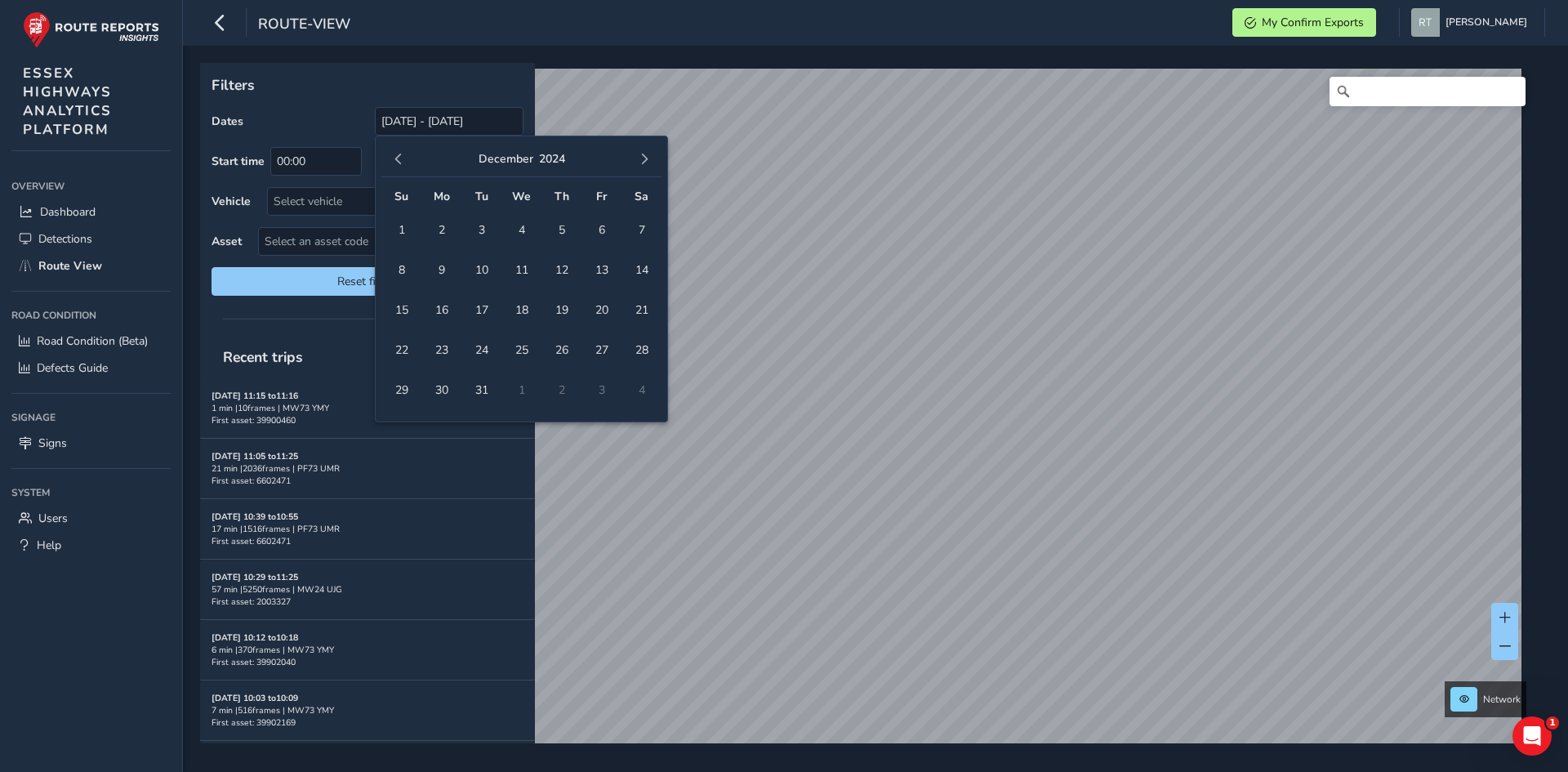
click at [404, 167] on button "button" at bounding box center [398, 159] width 23 height 23
click at [595, 229] on span "1" at bounding box center [601, 229] width 29 height 29
click at [642, 158] on span "button" at bounding box center [644, 159] width 11 height 11
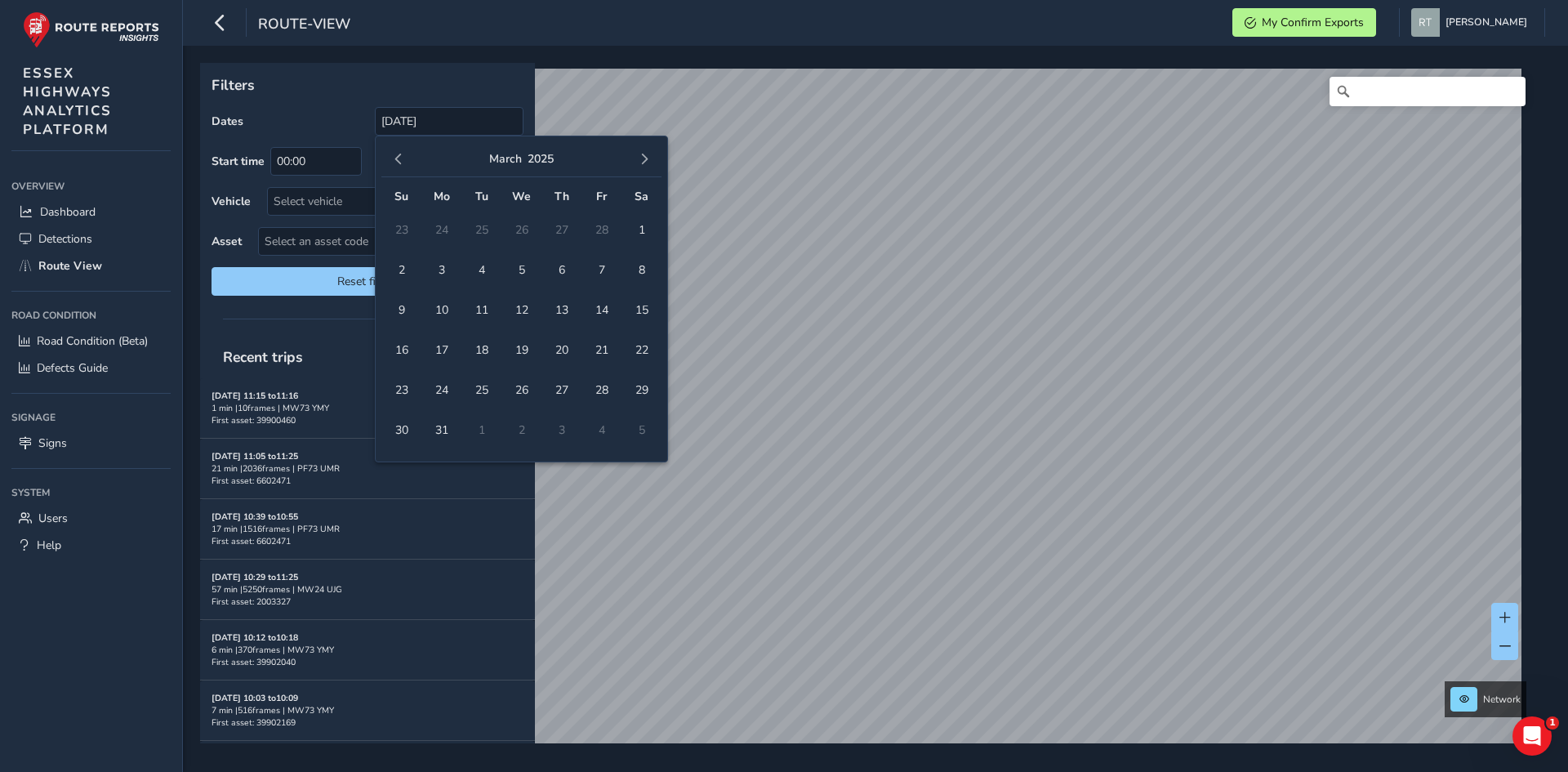
click at [642, 158] on span "button" at bounding box center [644, 159] width 11 height 11
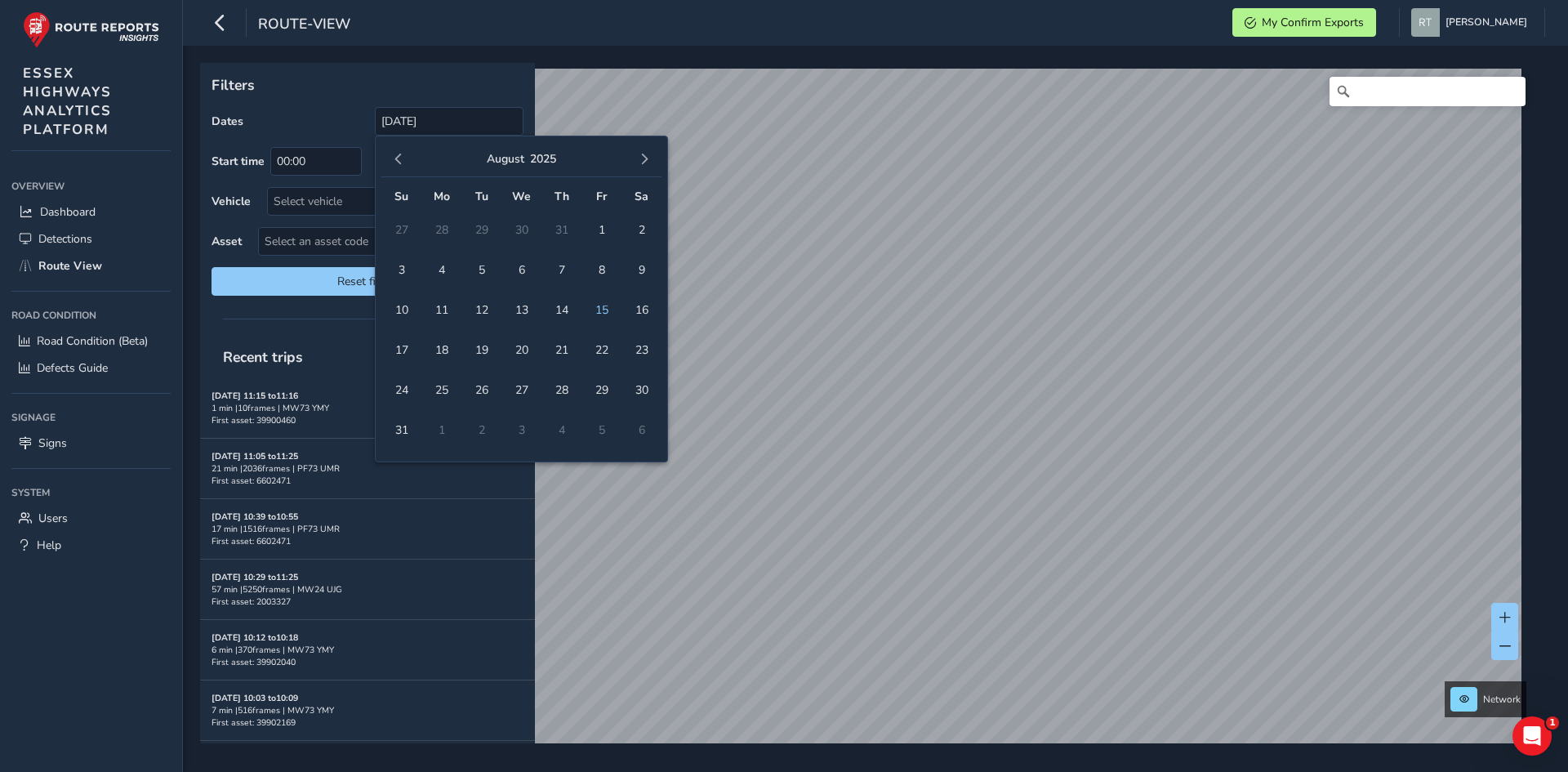
click at [642, 158] on span "button" at bounding box center [644, 159] width 11 height 11
click at [403, 156] on span "button" at bounding box center [398, 159] width 11 height 11
click at [642, 351] on span "23" at bounding box center [642, 350] width 29 height 29
type input "01/11/2024 - 23/08/2025"
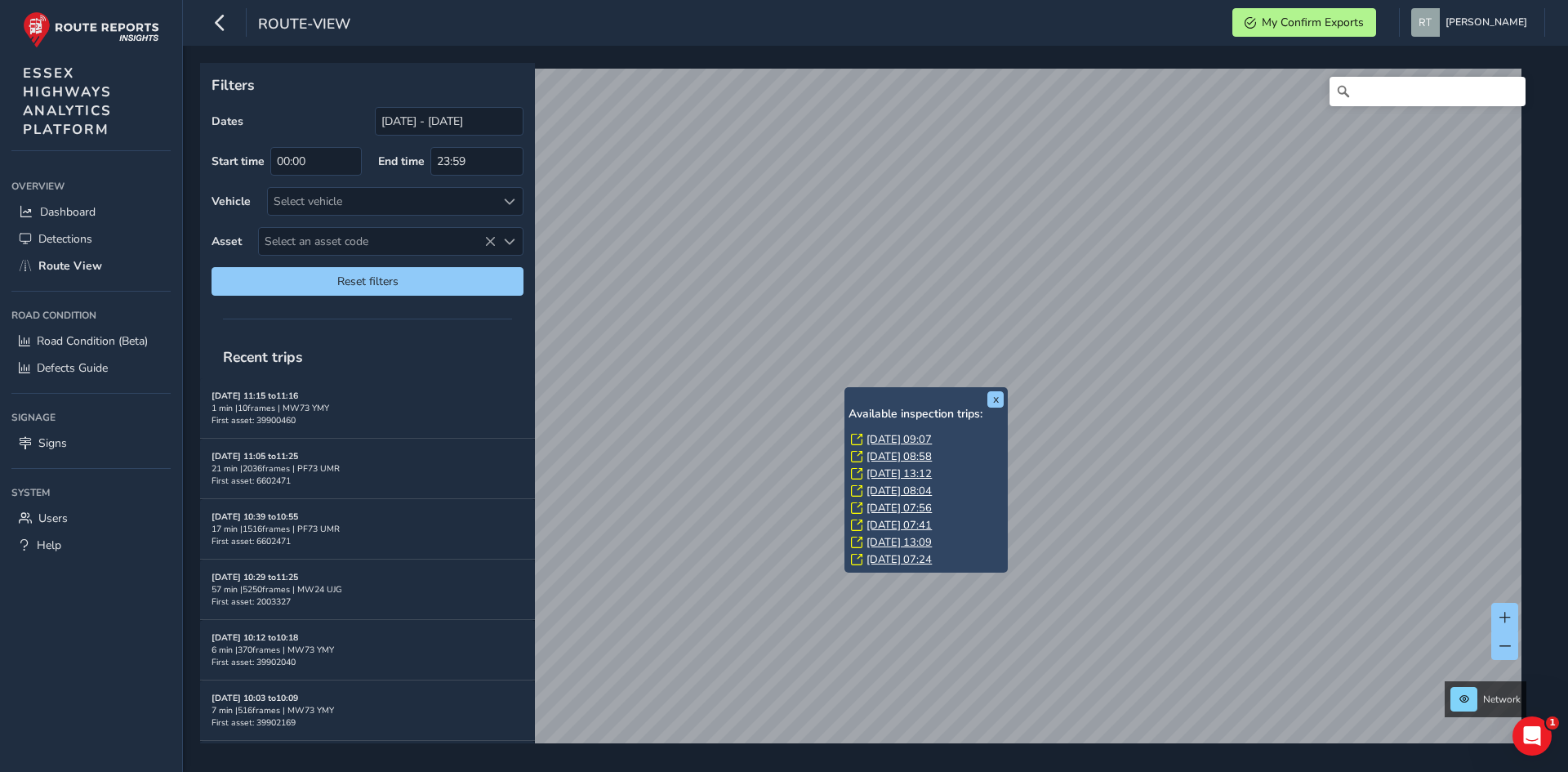
click at [913, 432] on link "Thu, 10 Apr, 09:07" at bounding box center [899, 439] width 65 height 15
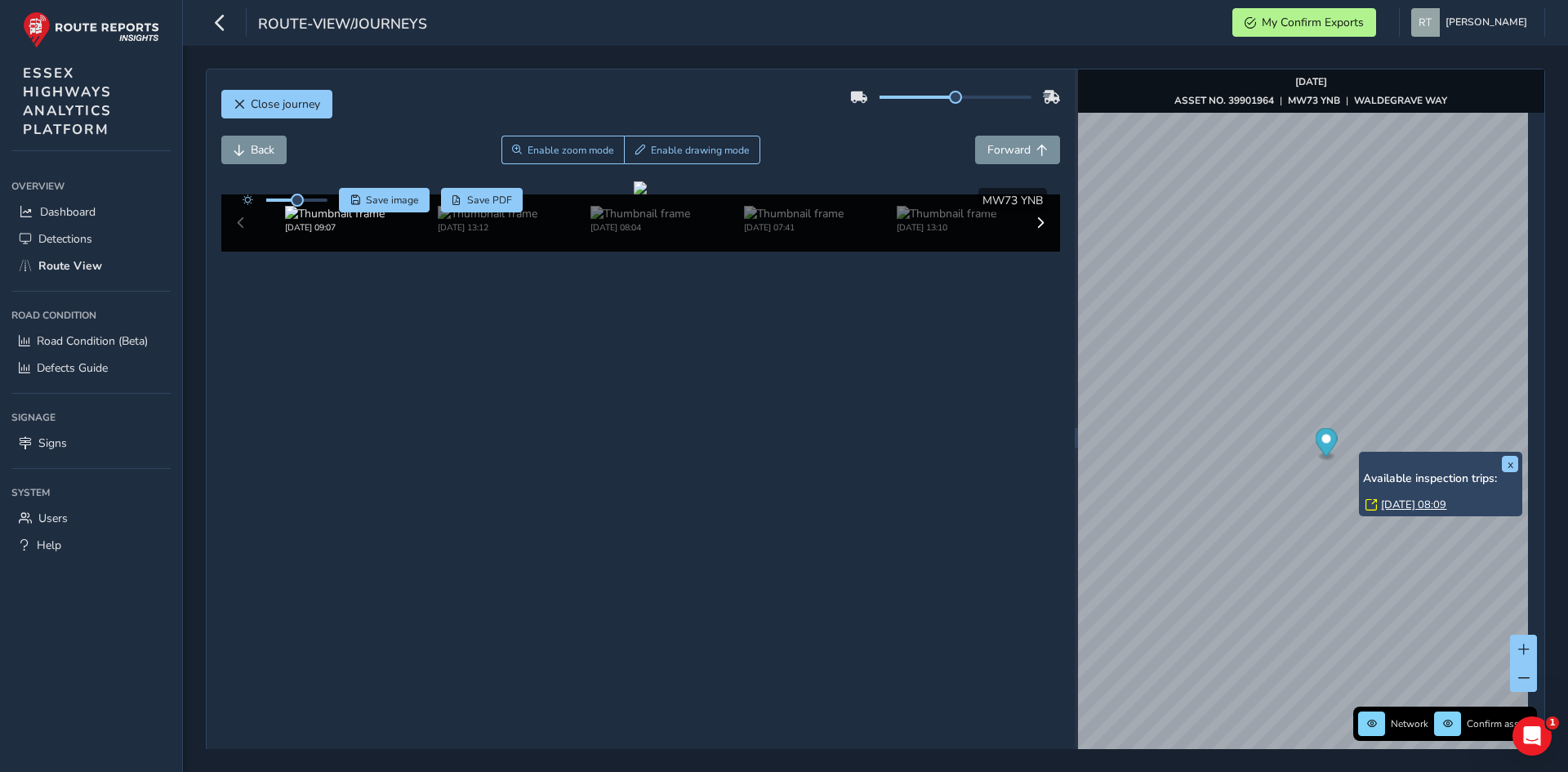
click at [1395, 499] on link "Fri, 28 Mar, 08:09" at bounding box center [1413, 505] width 65 height 15
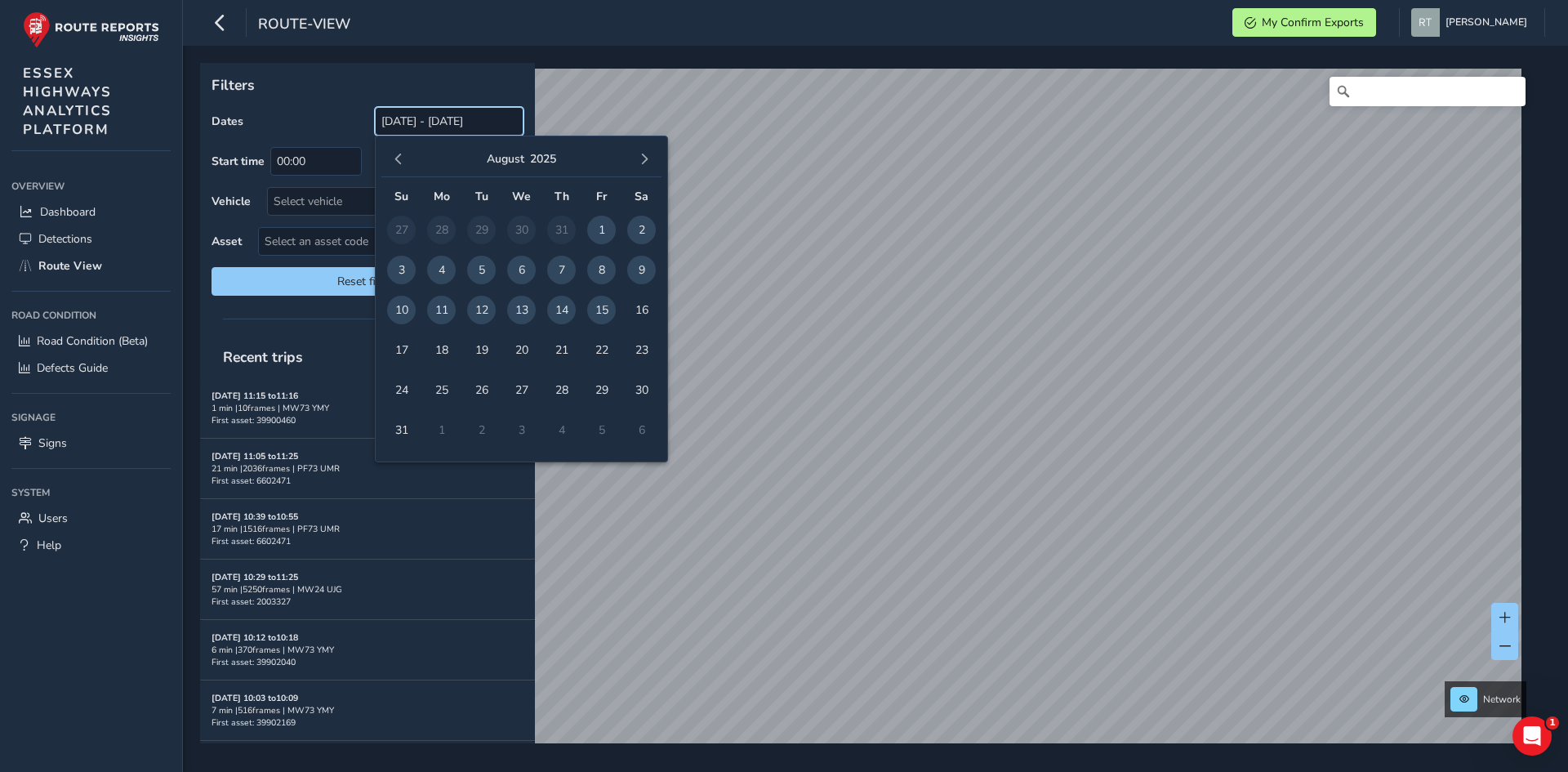
click at [403, 127] on input "[DATE] - [DATE]" at bounding box center [448, 121] width 149 height 29
click at [399, 160] on span "button" at bounding box center [398, 159] width 11 height 11
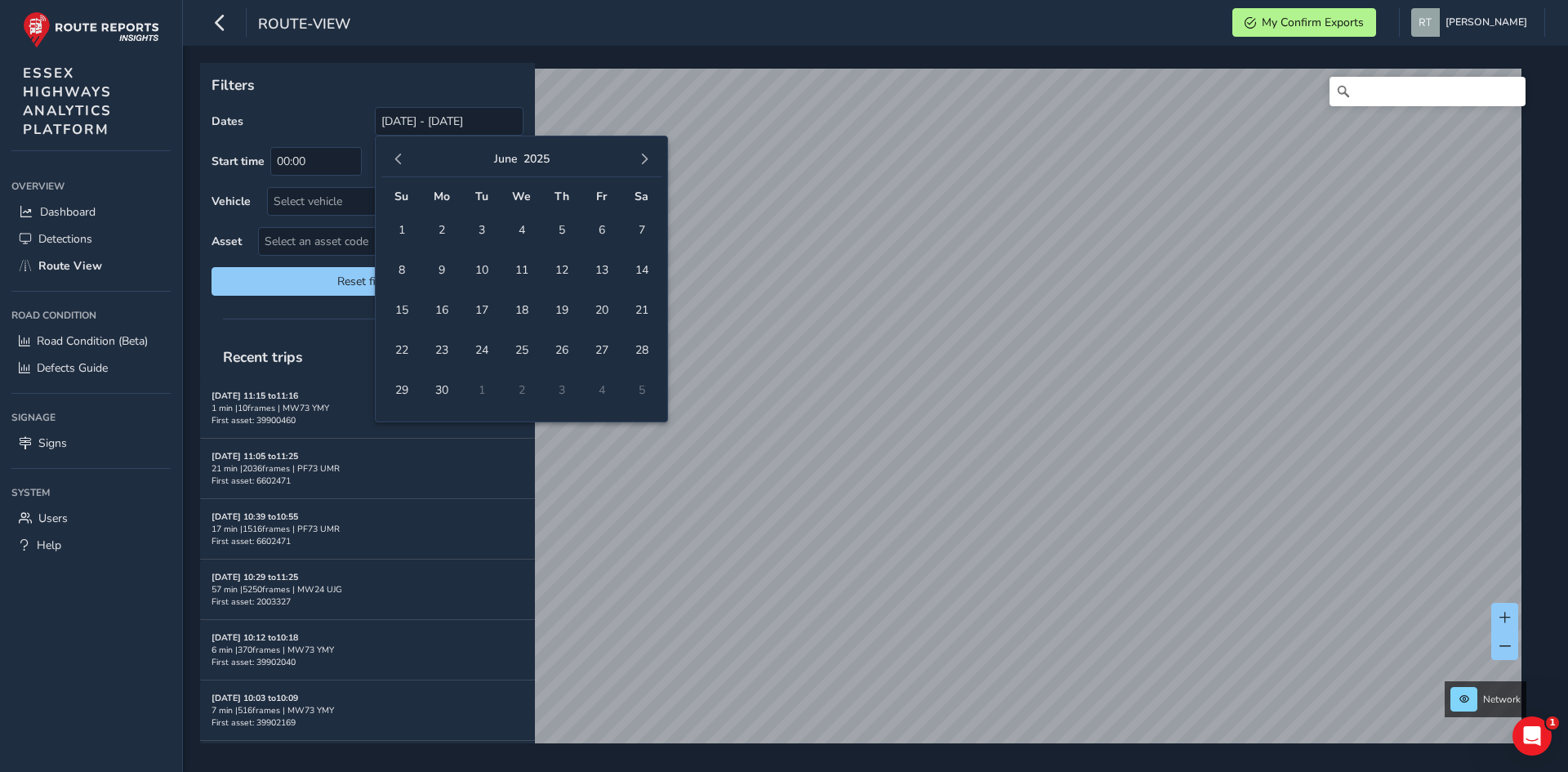
click at [399, 160] on span "button" at bounding box center [398, 159] width 11 height 11
click at [527, 229] on span "1" at bounding box center [521, 229] width 29 height 29
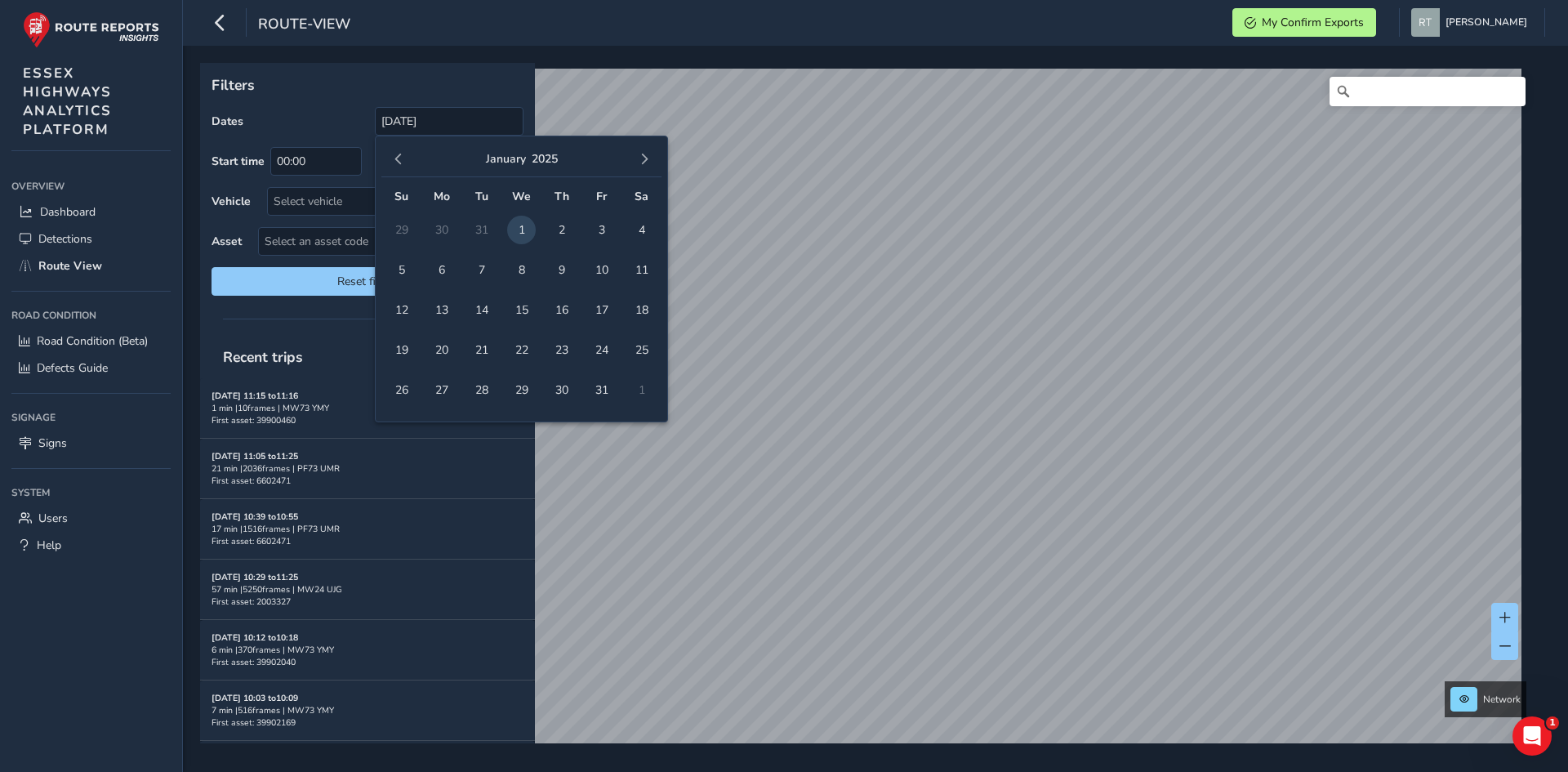
click at [657, 167] on div "[DATE]" at bounding box center [521, 160] width 280 height 35
click at [650, 164] on button "button" at bounding box center [644, 159] width 23 height 23
click at [644, 156] on span "button" at bounding box center [644, 159] width 11 height 11
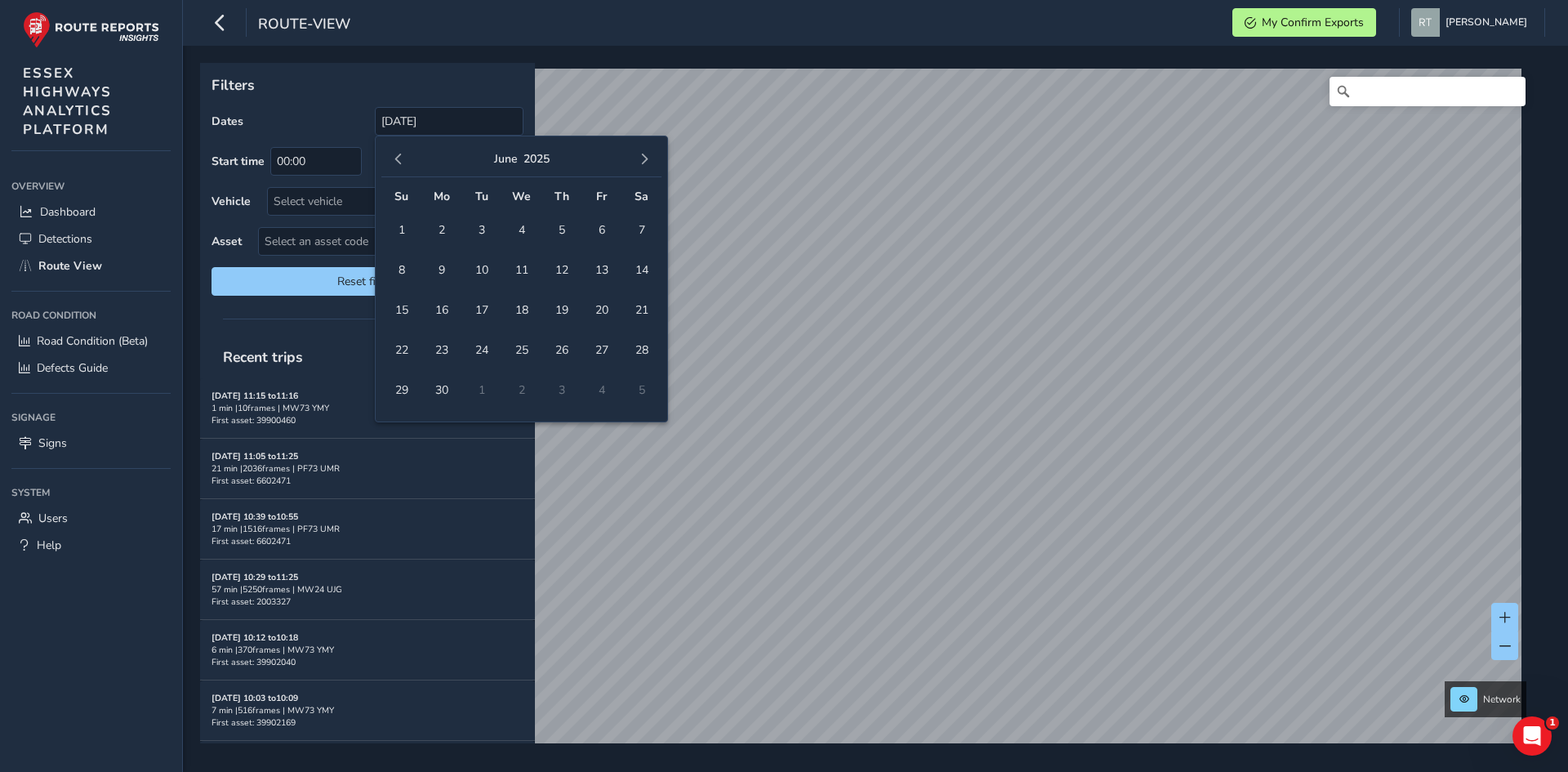
click at [644, 156] on span "button" at bounding box center [644, 159] width 11 height 11
click at [606, 273] on span "12" at bounding box center [601, 270] width 29 height 29
type input "[DATE] - [DATE]"
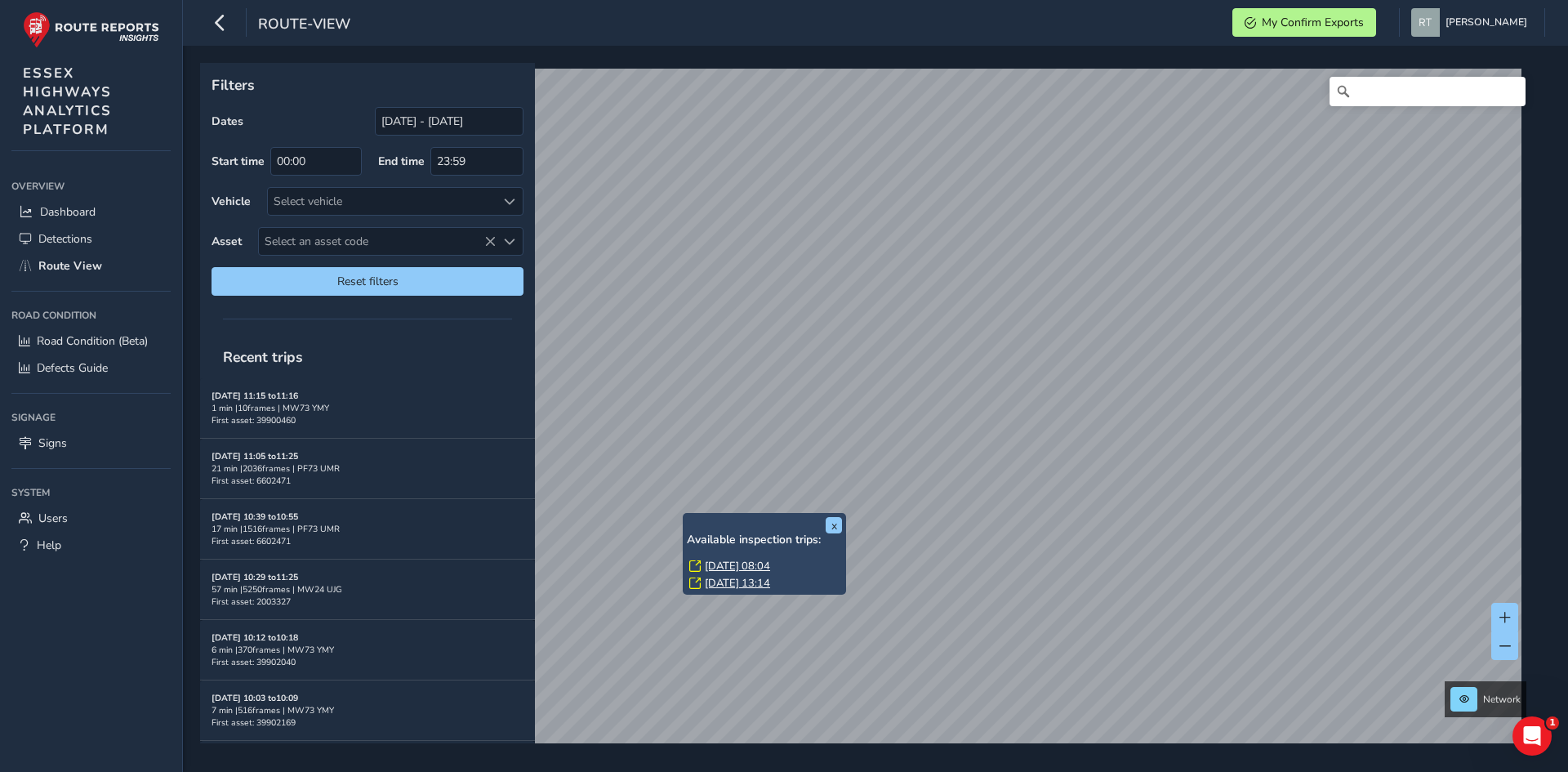
click at [719, 564] on link "[DATE] 08:04" at bounding box center [737, 565] width 65 height 15
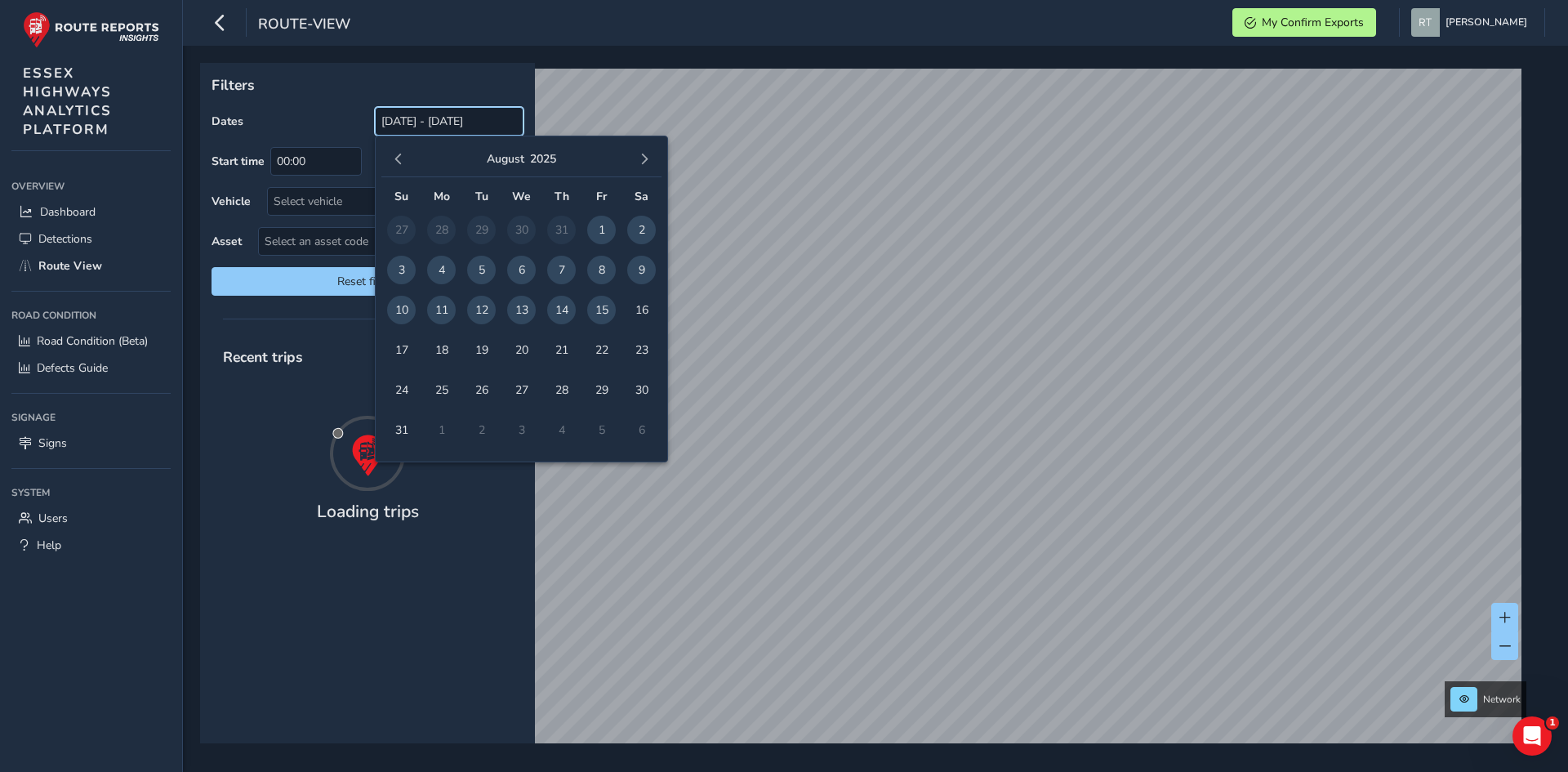
click at [422, 127] on input "[DATE] - [DATE]" at bounding box center [448, 121] width 149 height 29
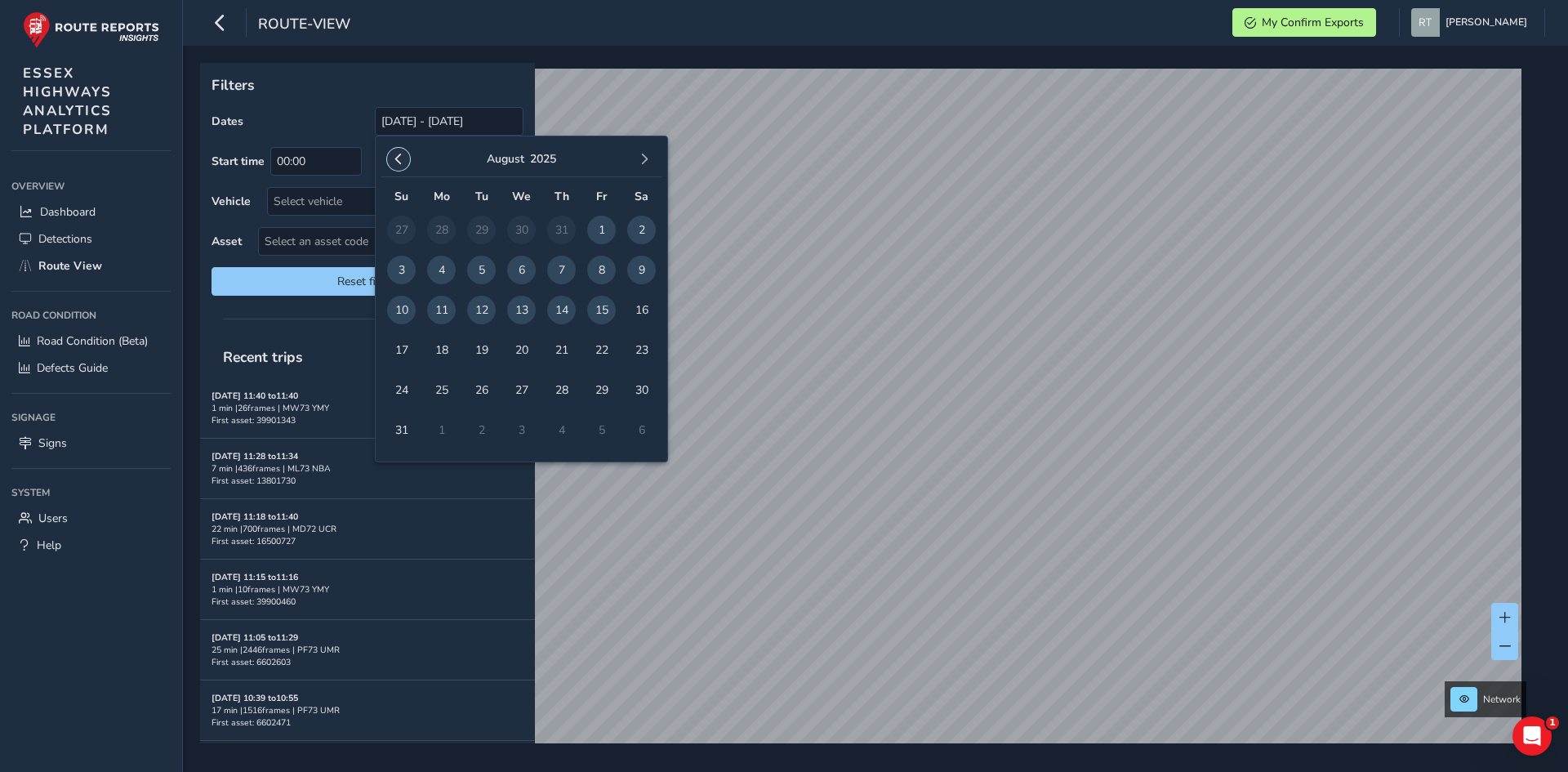
click at [397, 164] on span "button" at bounding box center [398, 159] width 11 height 11
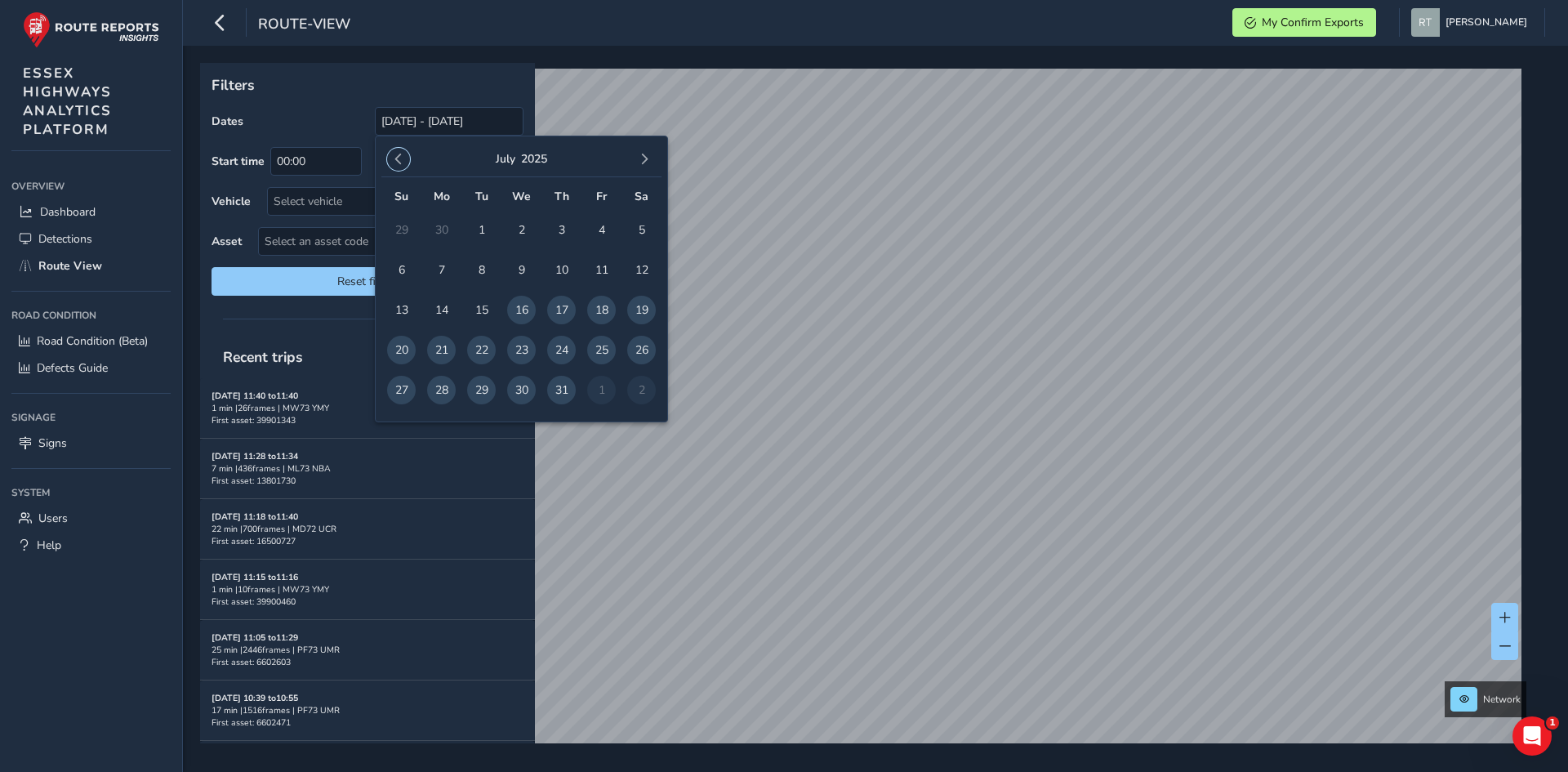
click at [397, 164] on span "button" at bounding box center [398, 159] width 11 height 11
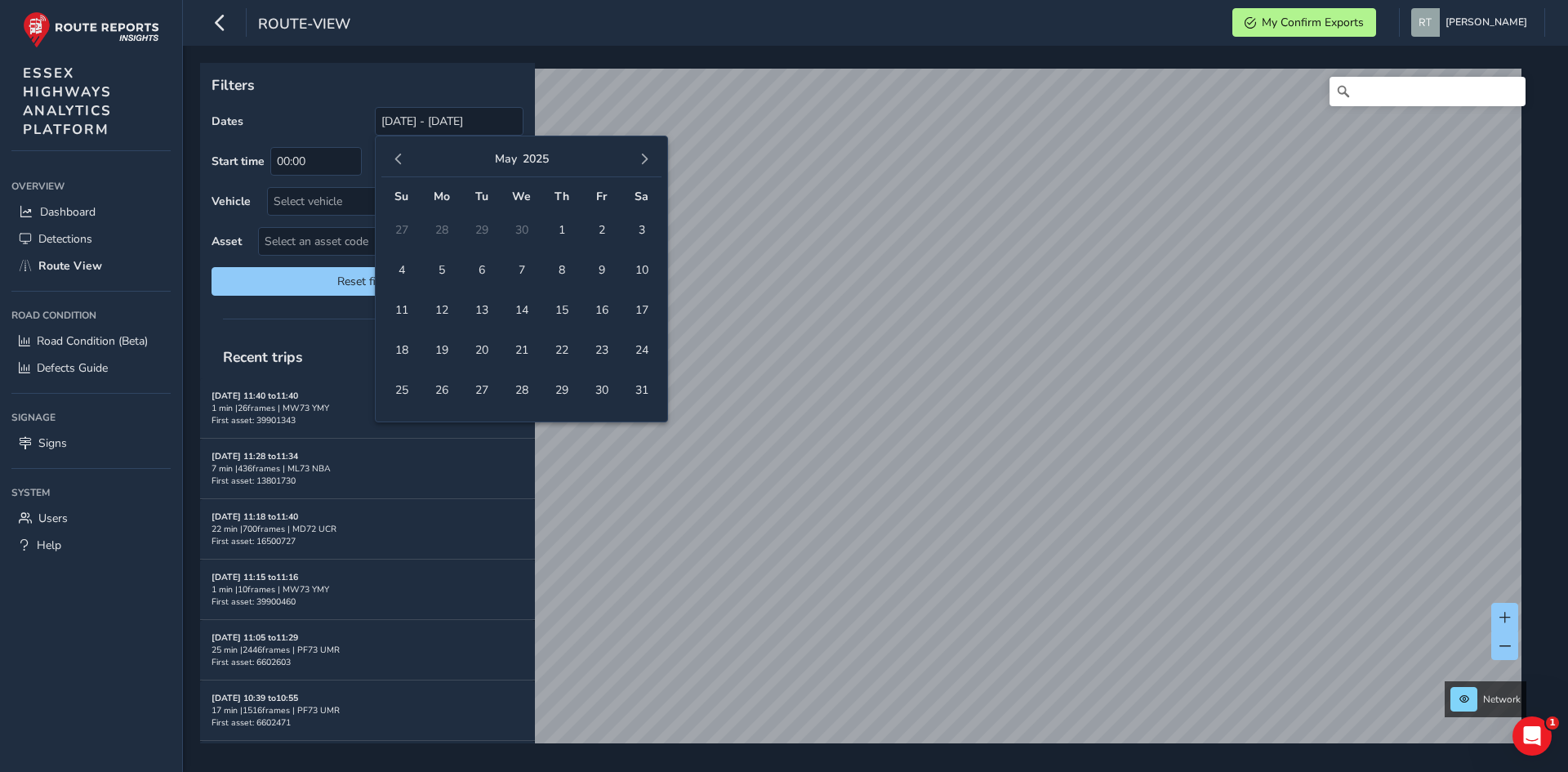
click at [397, 164] on span "button" at bounding box center [398, 159] width 11 height 11
click at [514, 226] on span "1" at bounding box center [521, 229] width 29 height 29
click at [641, 151] on button "button" at bounding box center [644, 159] width 23 height 23
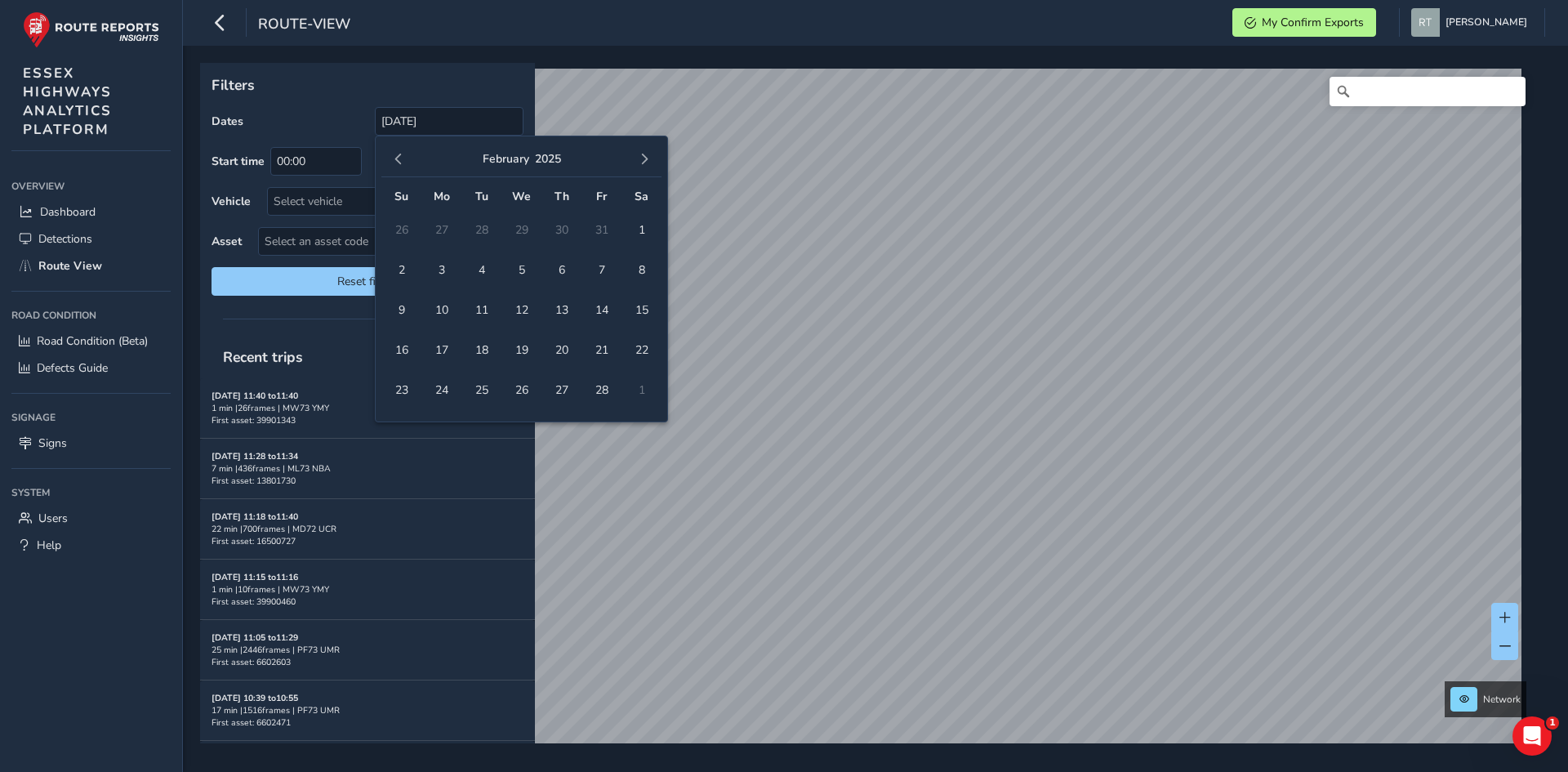
click at [641, 151] on button "button" at bounding box center [644, 159] width 23 height 23
click at [642, 151] on button "button" at bounding box center [644, 159] width 23 height 23
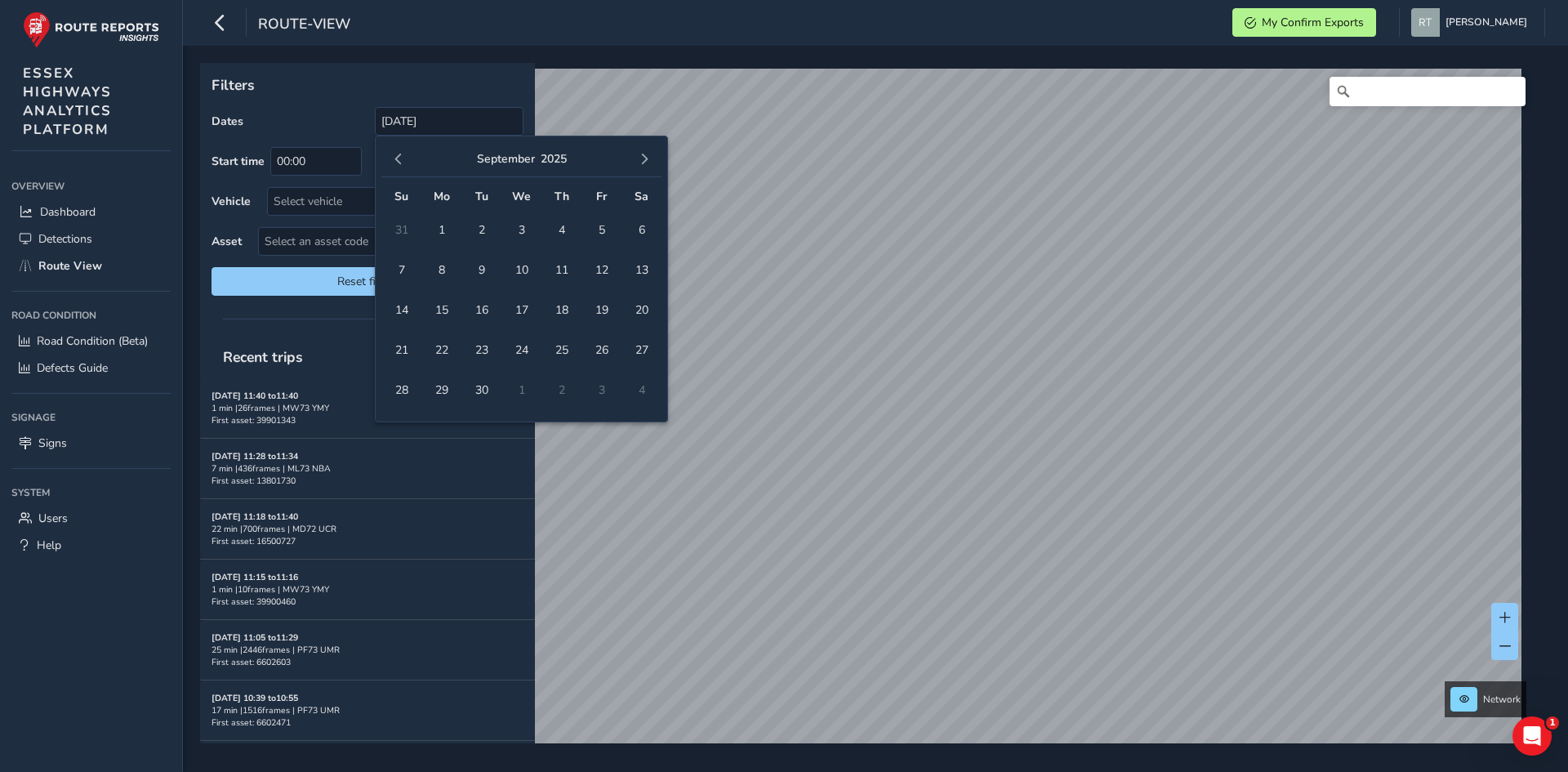
click at [642, 151] on button "button" at bounding box center [644, 159] width 23 height 23
click at [407, 162] on button "button" at bounding box center [398, 159] width 23 height 23
click at [640, 308] on span "20" at bounding box center [642, 310] width 29 height 29
type input "[DATE] - [DATE]"
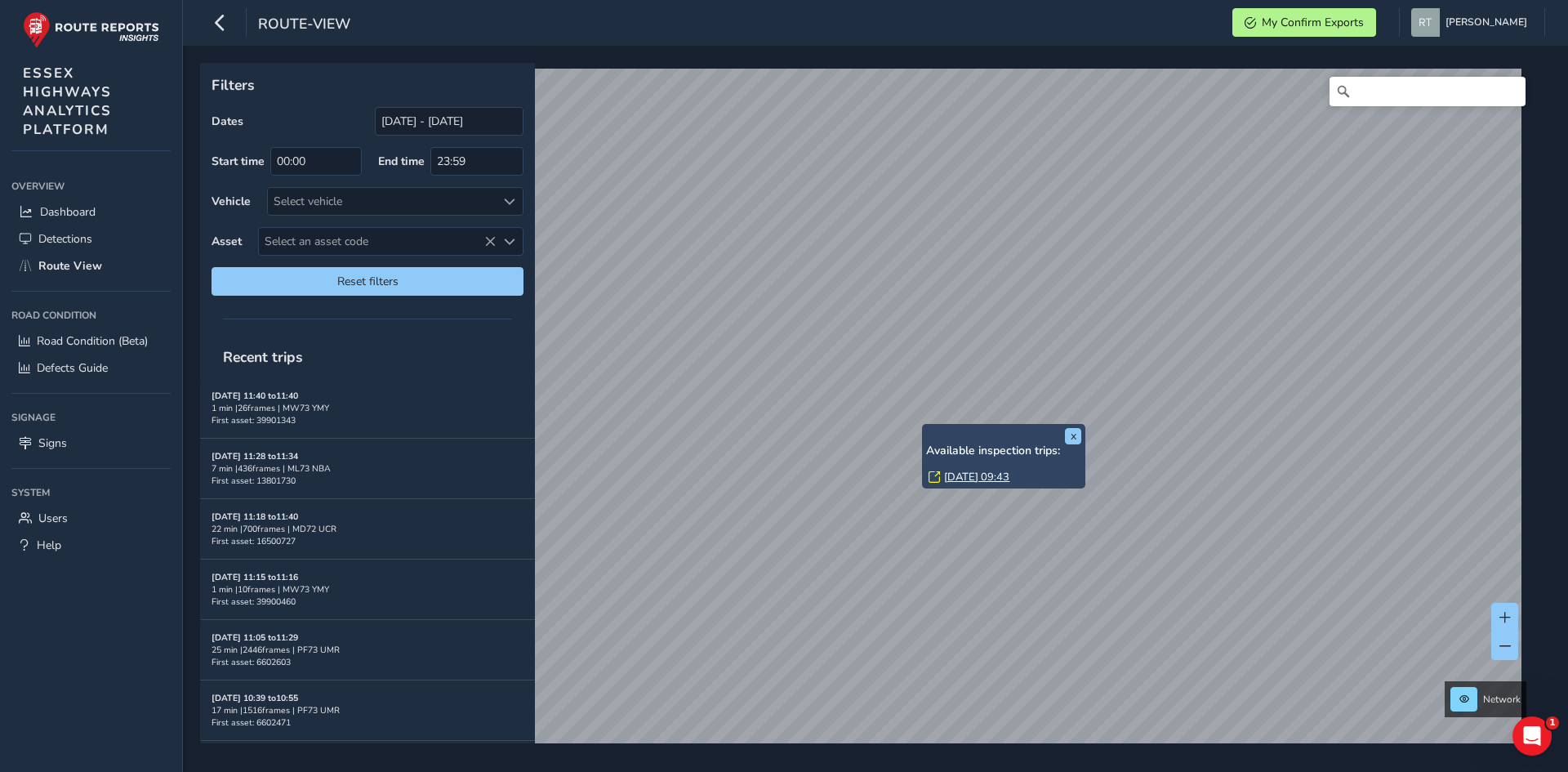
click at [963, 471] on link "[DATE] 09:43" at bounding box center [976, 477] width 65 height 15
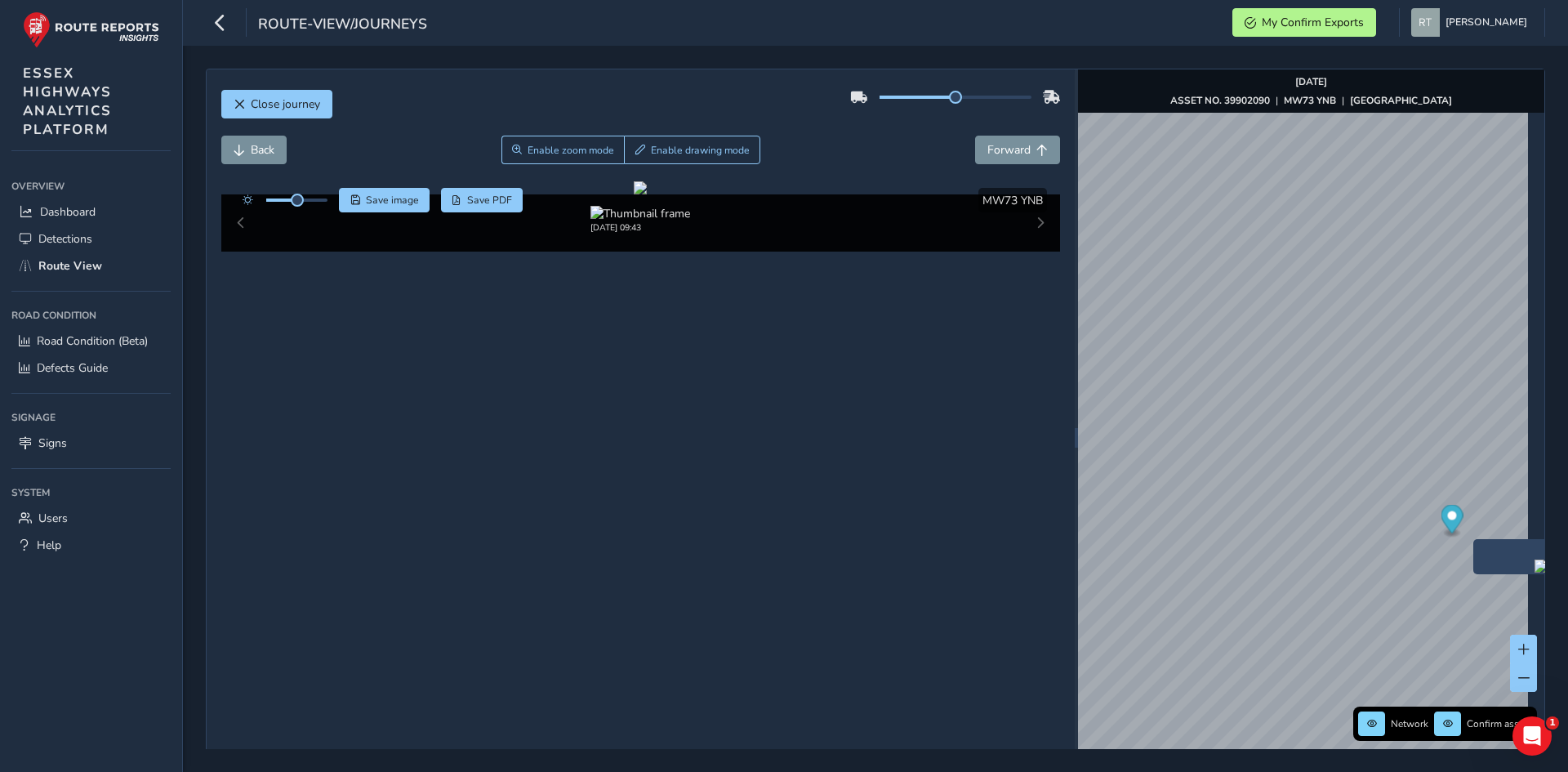
click at [1442, 524] on icon "Map marker" at bounding box center [1451, 519] width 22 height 29
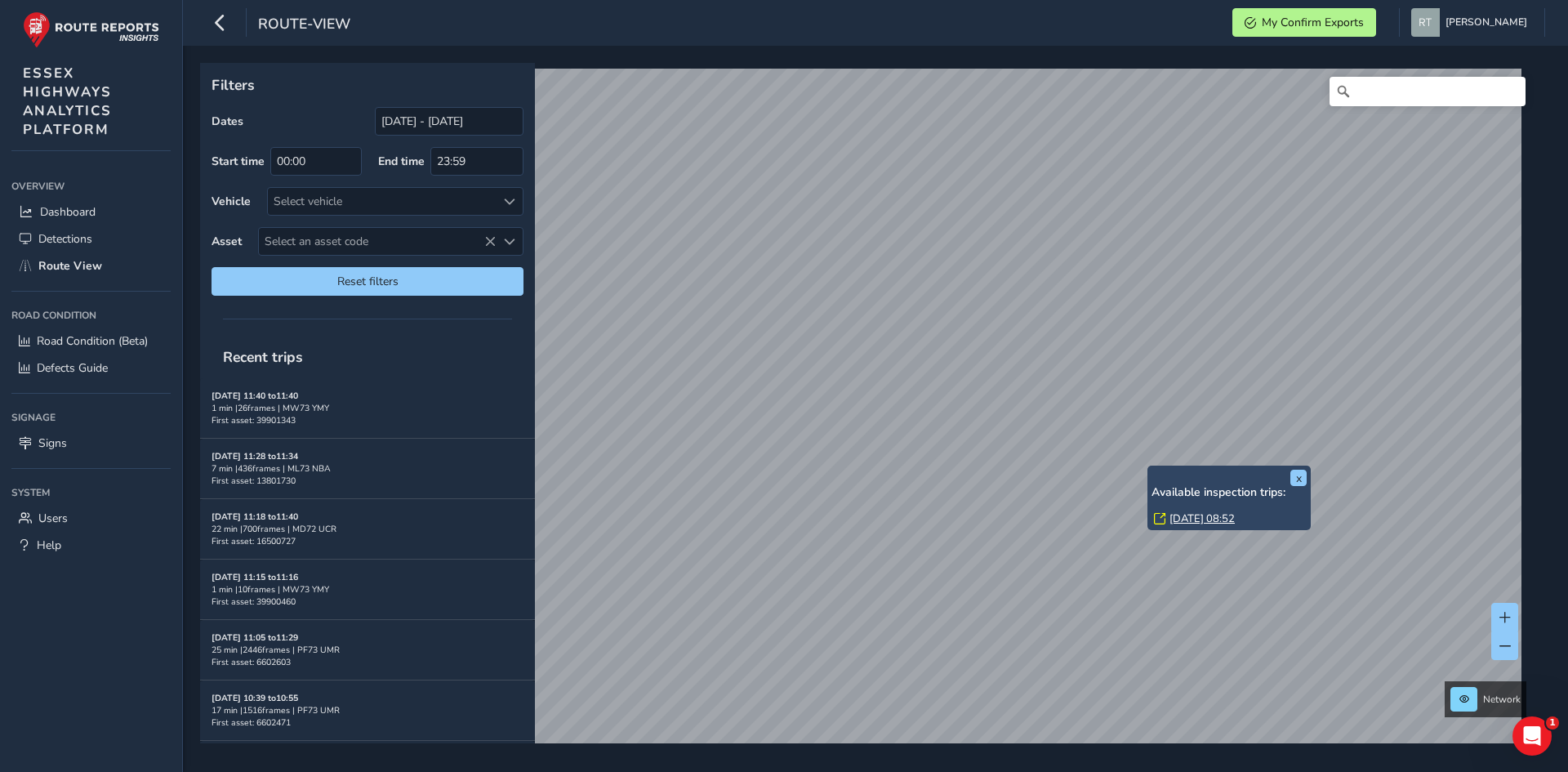
click at [840, 469] on link "[DATE] 08:52" at bounding box center [1201, 519] width 65 height 15
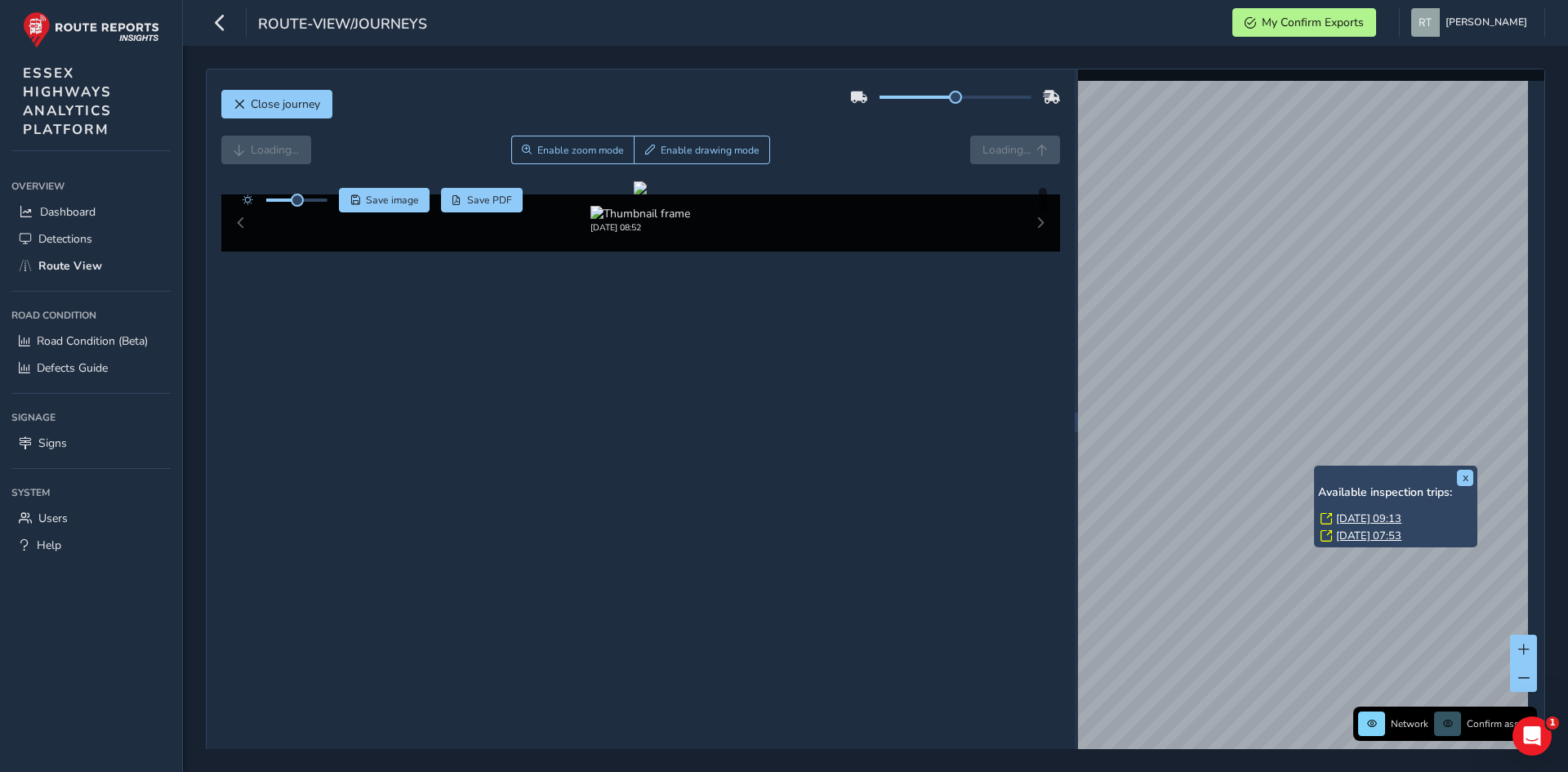
click at [840, 469] on link "[DATE] 09:13" at bounding box center [1368, 519] width 65 height 15
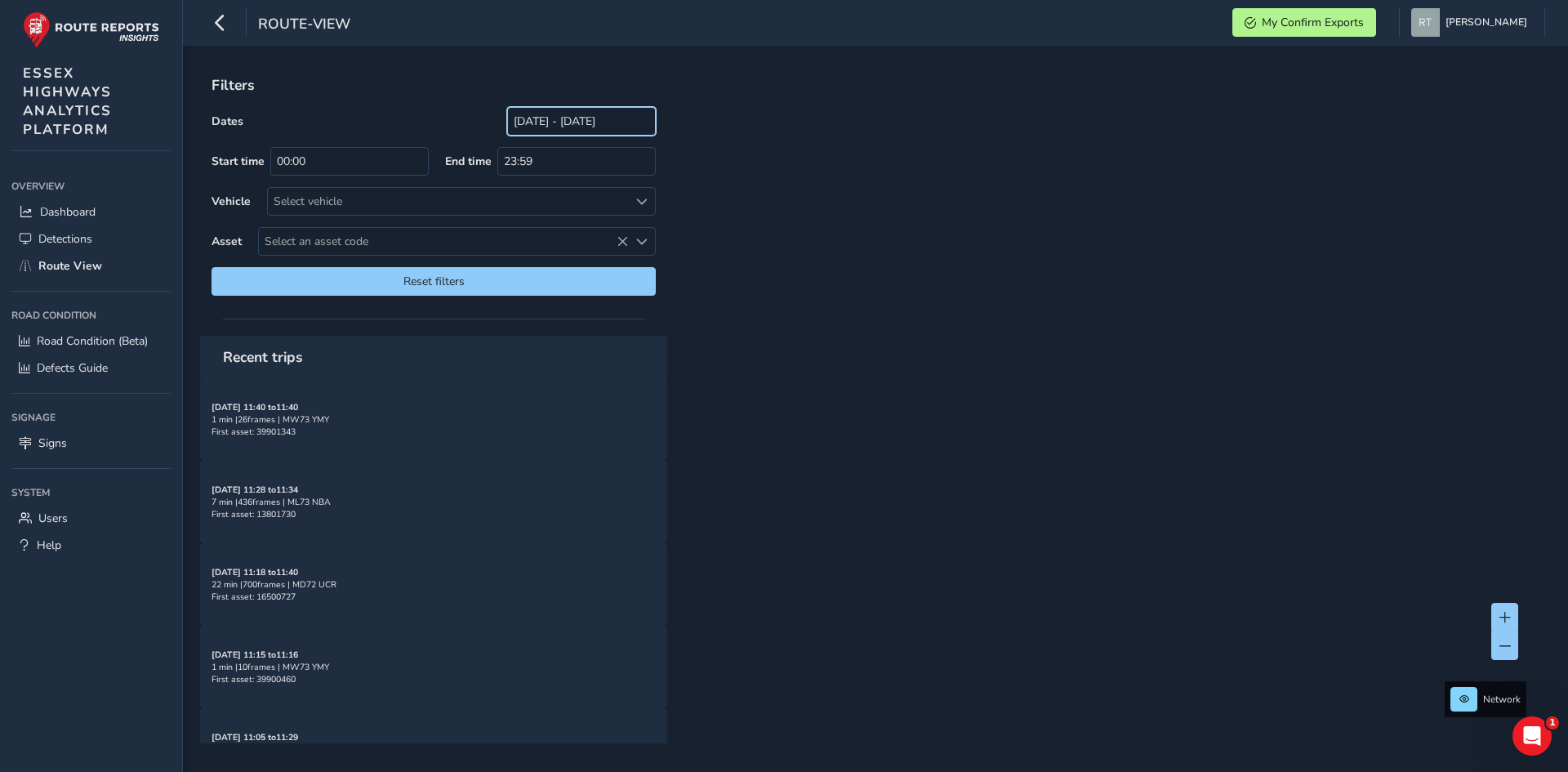
click at [507, 129] on input "[DATE] - [DATE]" at bounding box center [581, 121] width 149 height 29
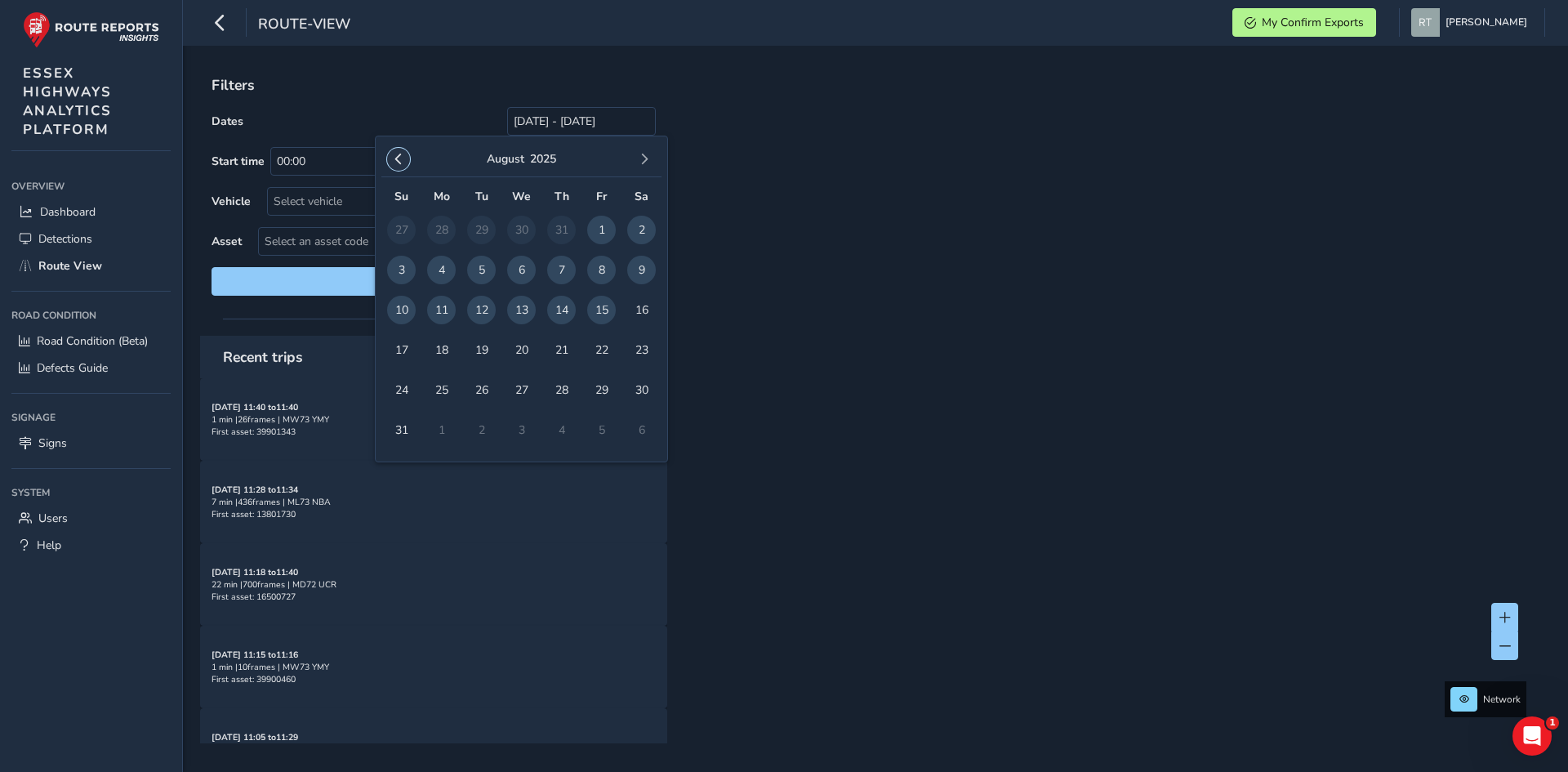
click at [396, 157] on span "button" at bounding box center [398, 159] width 11 height 11
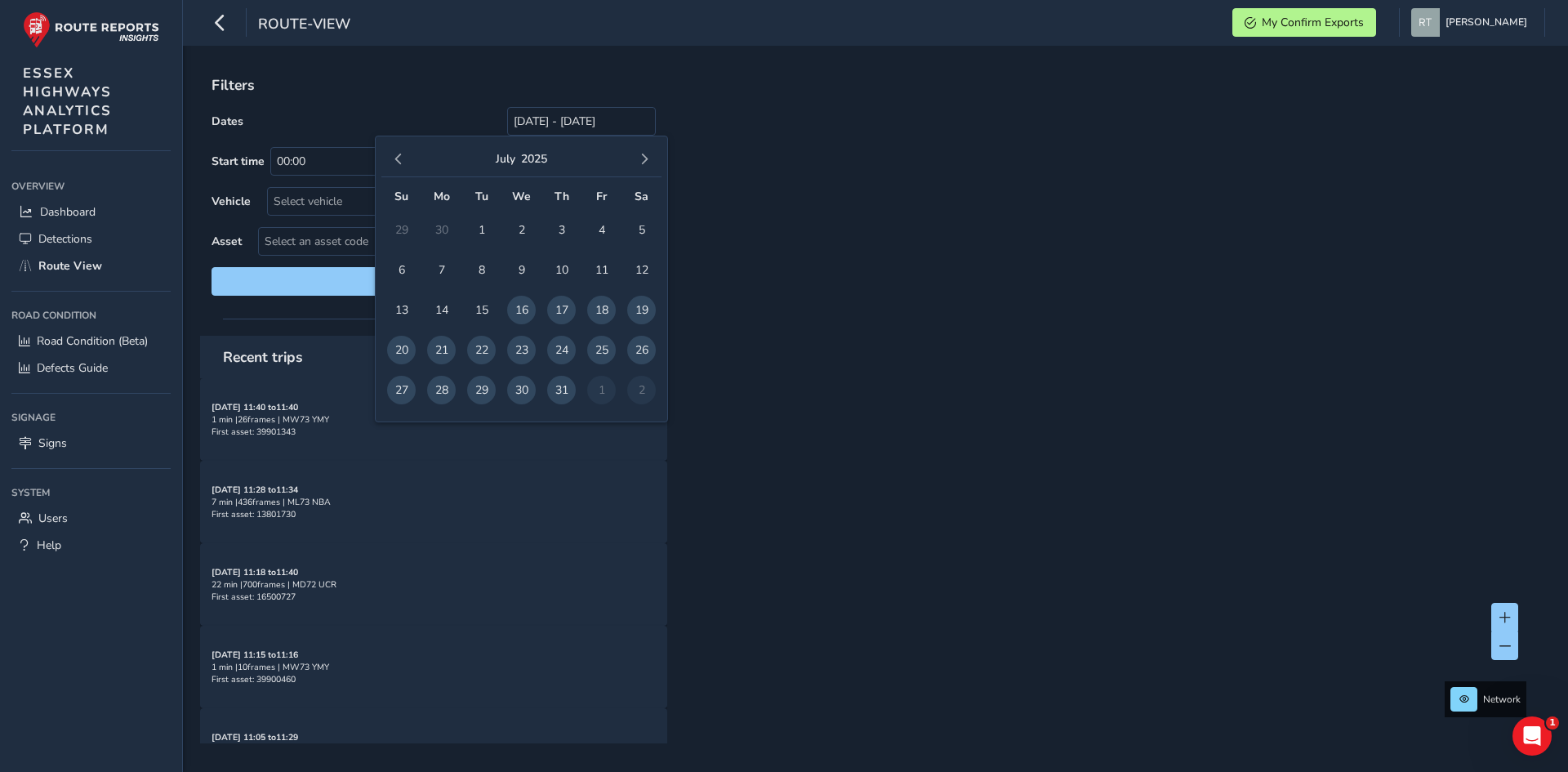
click at [396, 157] on span "button" at bounding box center [398, 159] width 11 height 11
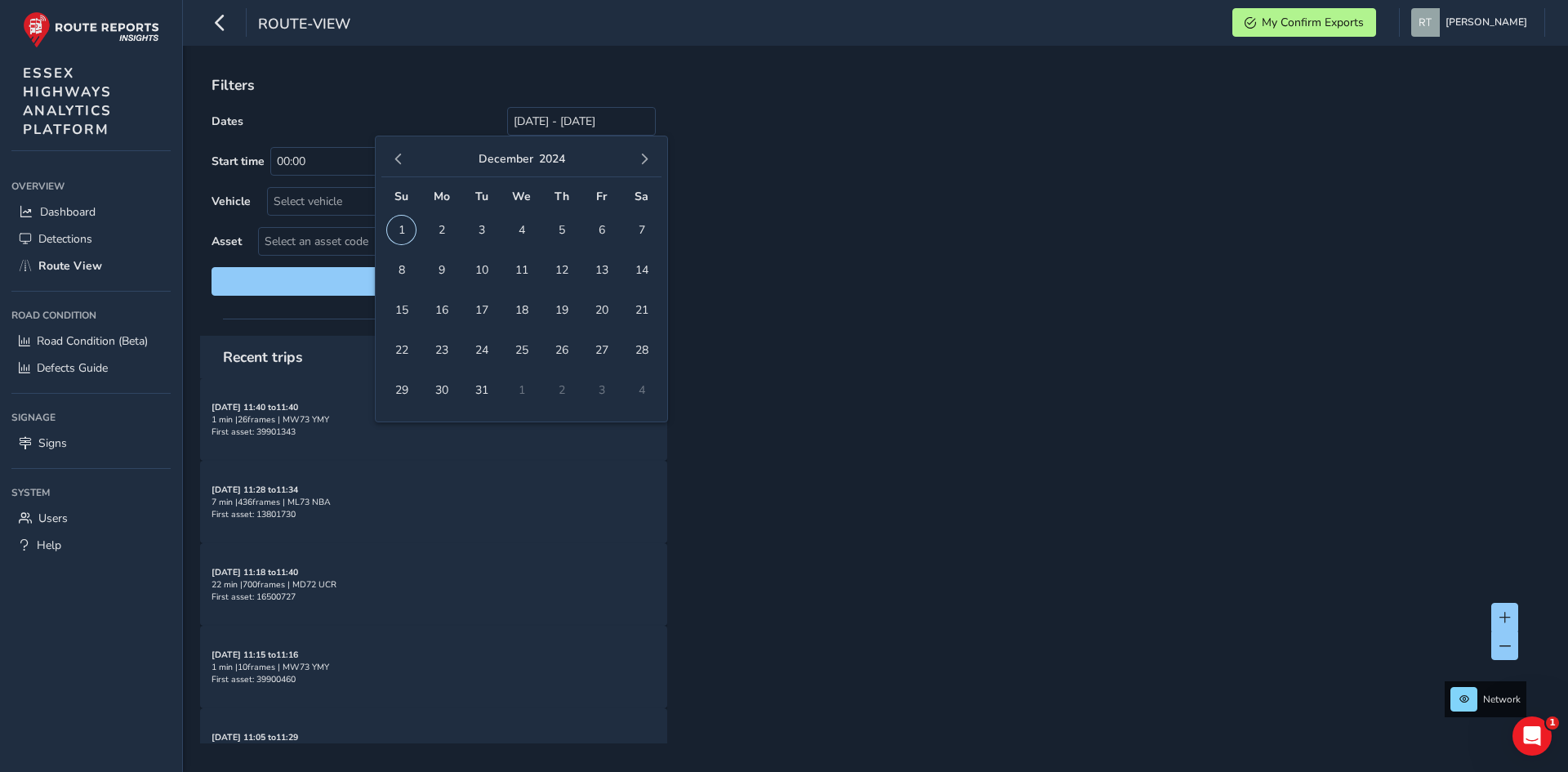
drag, startPoint x: 403, startPoint y: 229, endPoint x: 469, endPoint y: 210, distance: 68.7
click at [406, 228] on span "1" at bounding box center [401, 229] width 29 height 29
click at [646, 163] on span "button" at bounding box center [644, 159] width 11 height 11
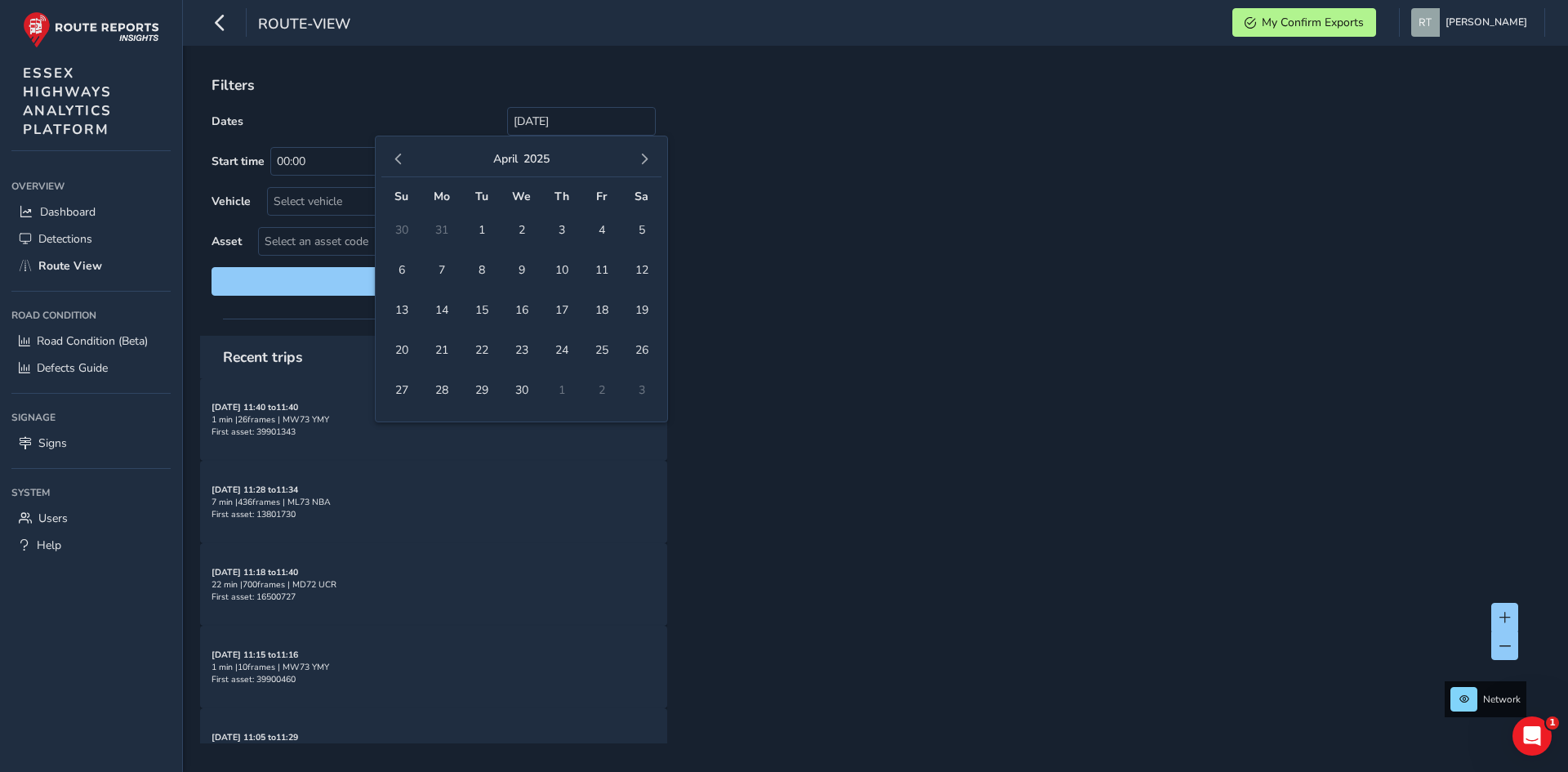
click at [646, 163] on span "button" at bounding box center [644, 159] width 11 height 11
click at [607, 223] on span "5" at bounding box center [601, 229] width 29 height 29
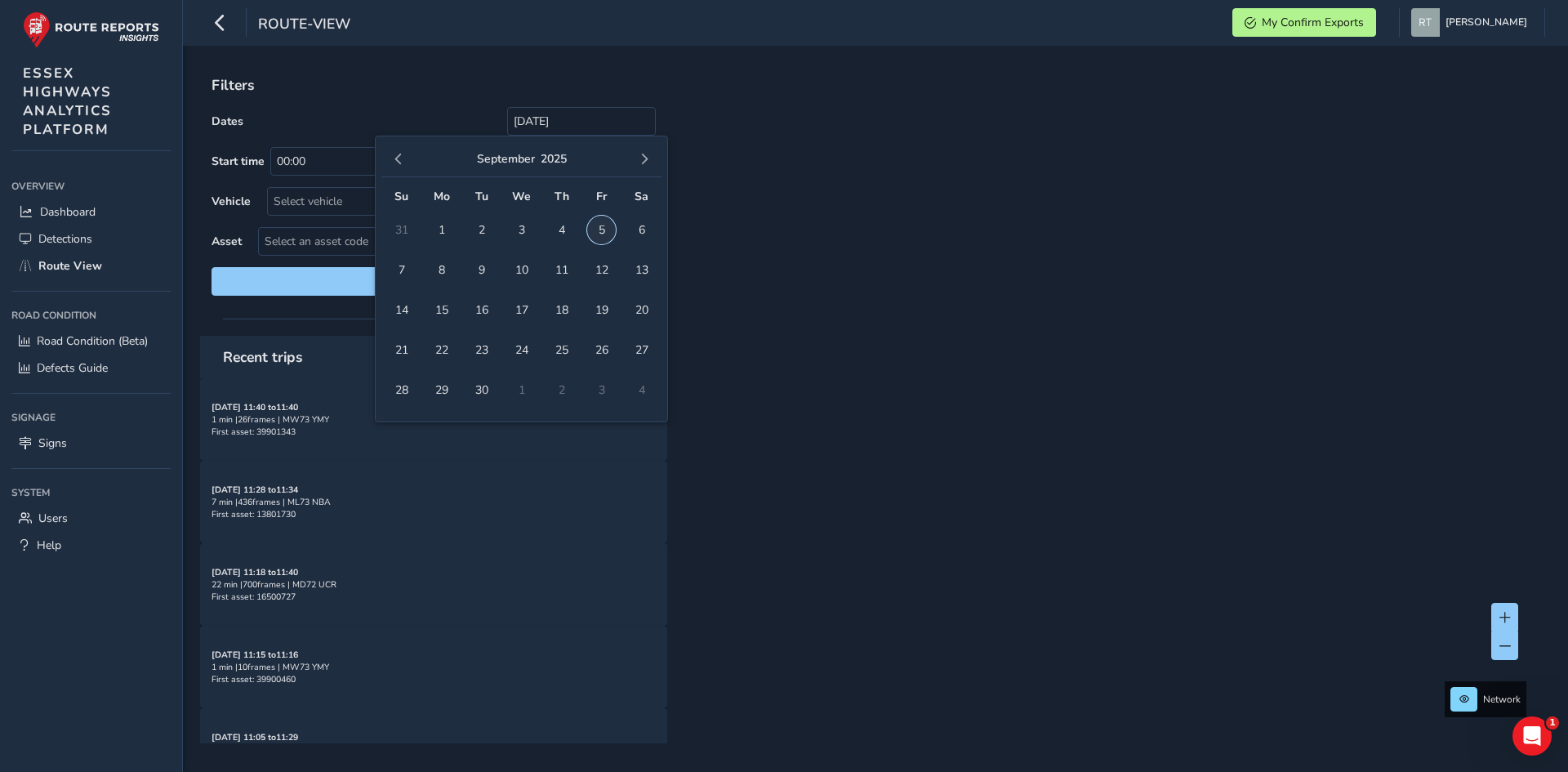
type input "[DATE] - [DATE]"
